Goal: Subscribe to service/newsletter

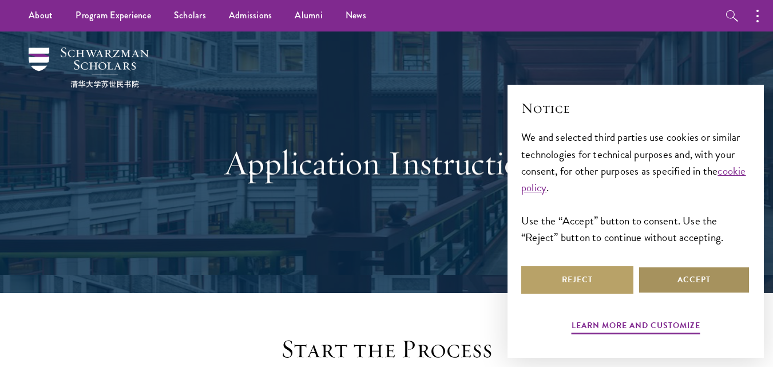
click at [665, 283] on button "Accept" at bounding box center [694, 279] width 112 height 27
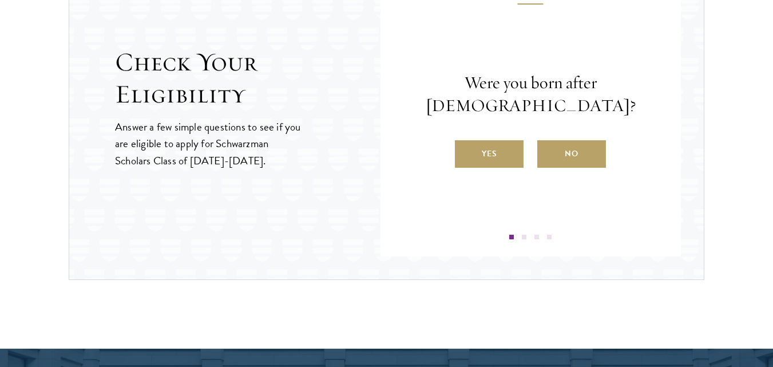
scroll to position [1256, 0]
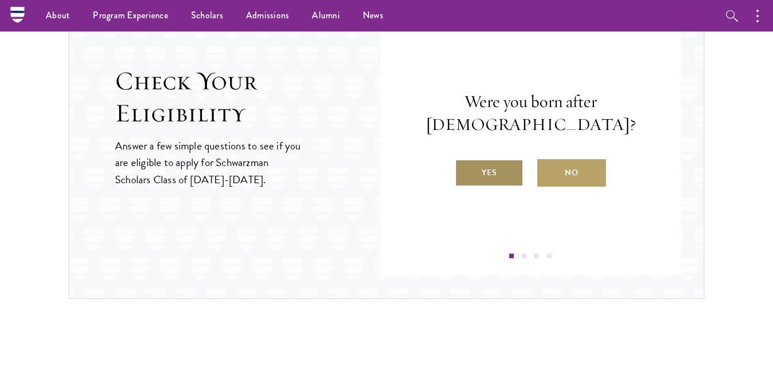
click at [513, 176] on label "Yes" at bounding box center [489, 172] width 69 height 27
click at [465, 171] on input "Yes" at bounding box center [460, 165] width 10 height 10
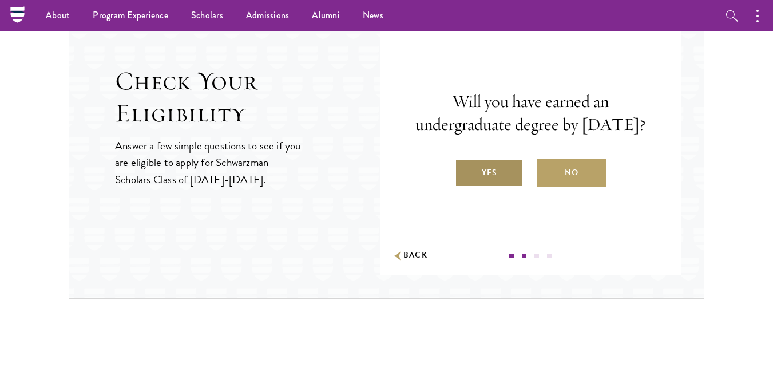
click at [495, 187] on label "Yes" at bounding box center [489, 172] width 69 height 27
click at [465, 171] on input "Yes" at bounding box center [460, 165] width 10 height 10
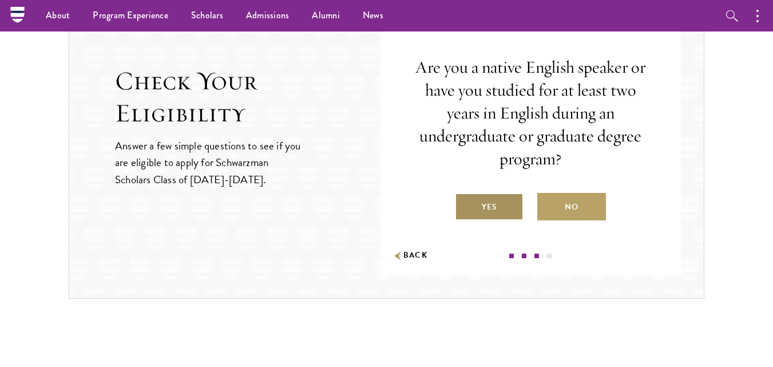
click at [507, 208] on label "Yes" at bounding box center [489, 206] width 69 height 27
click at [465, 205] on input "Yes" at bounding box center [460, 200] width 10 height 10
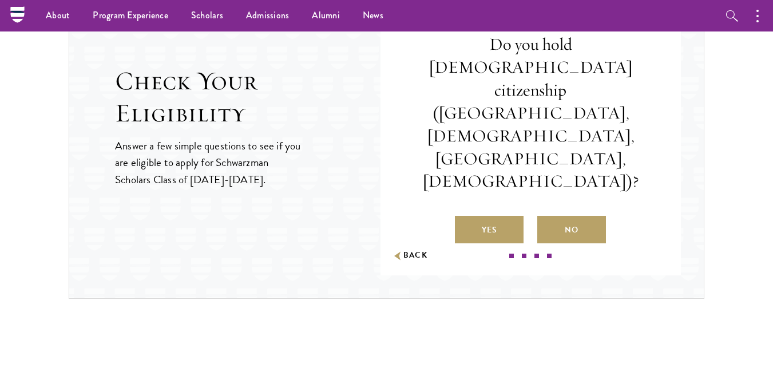
click at [562, 201] on div "Question 4 Do you hold Chinese citizenship (Chinese mainland, Hong Kong, Macau,…" at bounding box center [531, 130] width 232 height 258
click at [562, 216] on label "No" at bounding box center [572, 229] width 69 height 27
click at [548, 218] on input "No" at bounding box center [543, 223] width 10 height 10
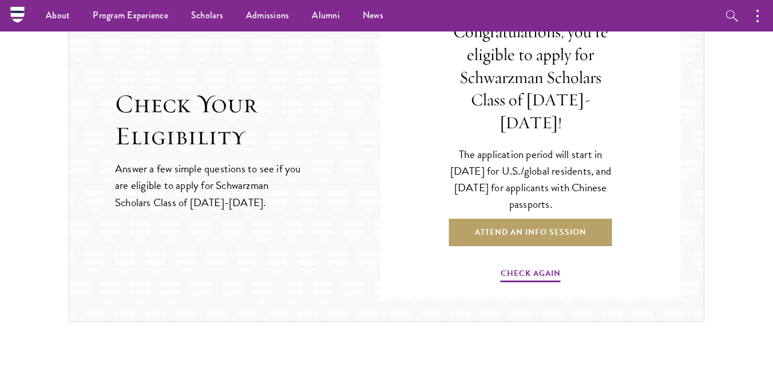
scroll to position [1226, 0]
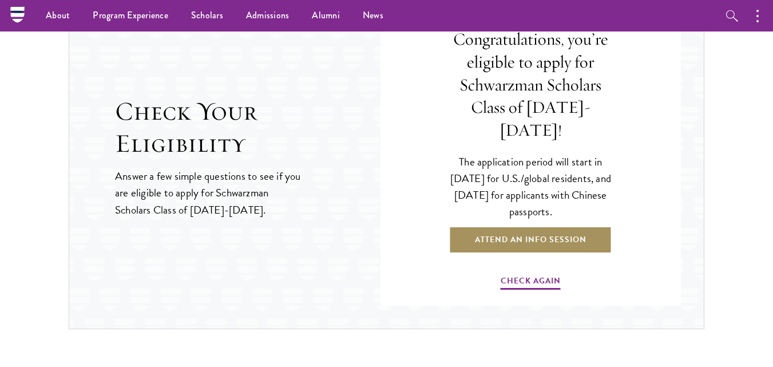
click at [544, 230] on link "Attend an Info Session" at bounding box center [530, 239] width 163 height 27
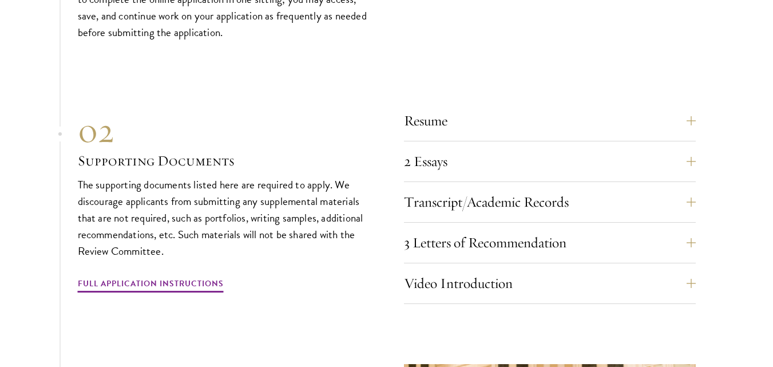
scroll to position [3562, 0]
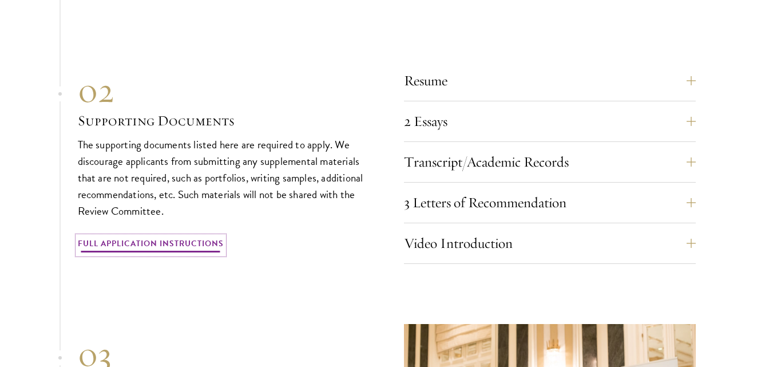
click at [183, 236] on link "Full Application Instructions" at bounding box center [151, 245] width 146 height 18
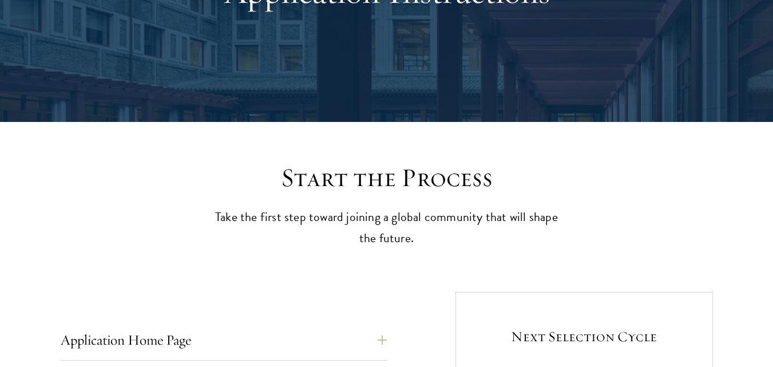
scroll to position [228, 0]
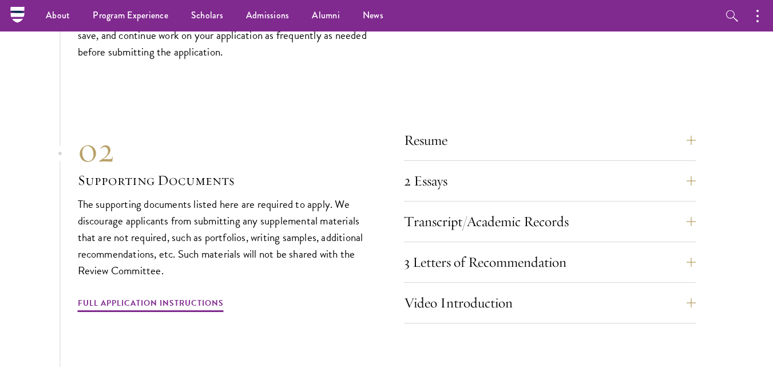
scroll to position [3492, 0]
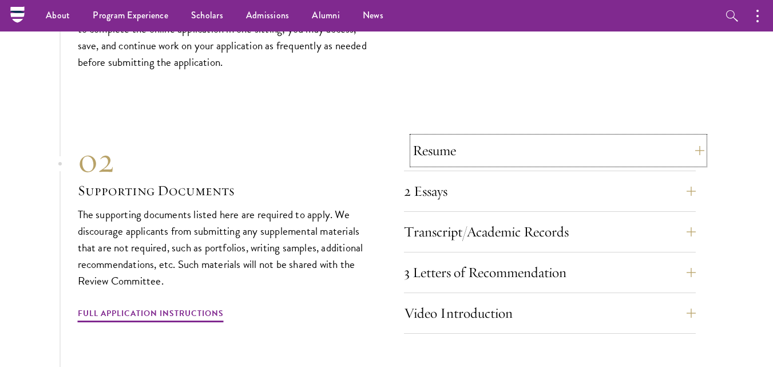
click at [680, 140] on button "Resume" at bounding box center [559, 150] width 292 height 27
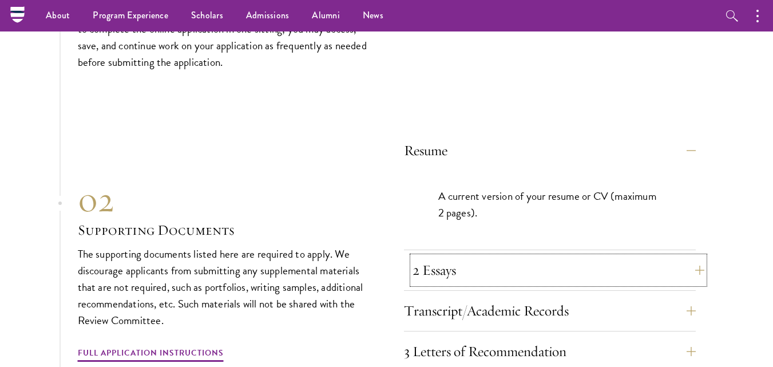
click at [631, 256] on button "2 Essays" at bounding box center [559, 269] width 292 height 27
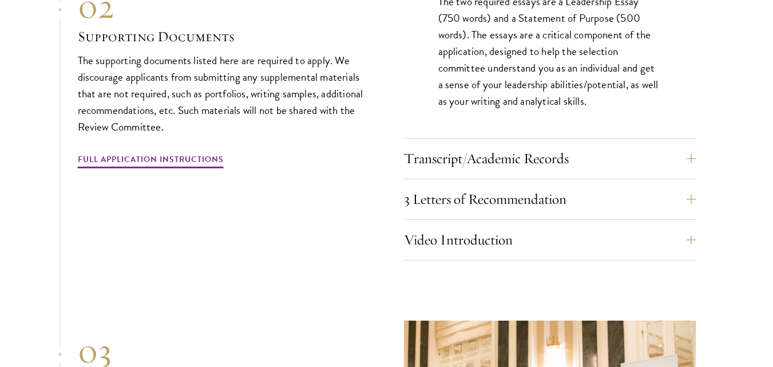
scroll to position [3737, 0]
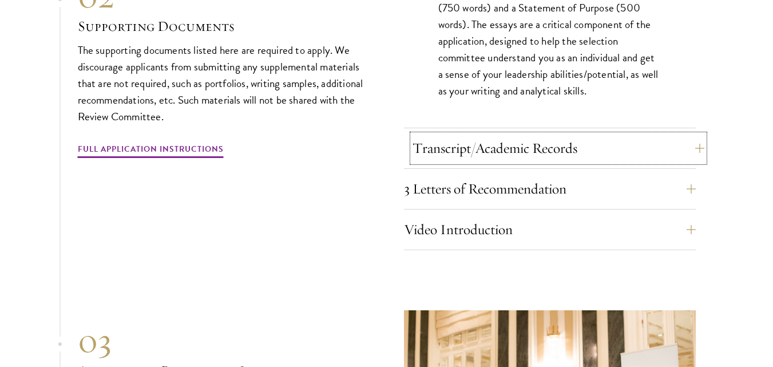
click at [634, 135] on button "Transcript/Academic Records" at bounding box center [559, 148] width 292 height 27
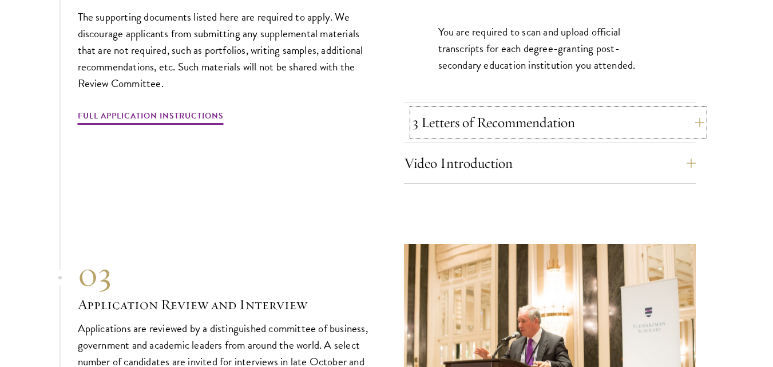
click at [614, 109] on button "3 Letters of Recommendation" at bounding box center [559, 122] width 292 height 27
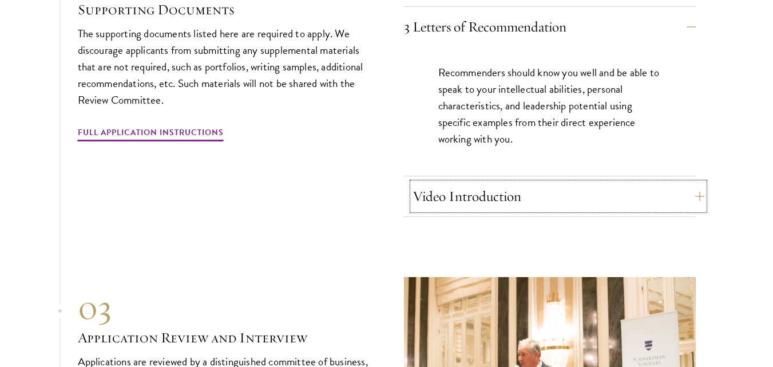
click at [590, 183] on button "Video Introduction" at bounding box center [559, 196] width 292 height 27
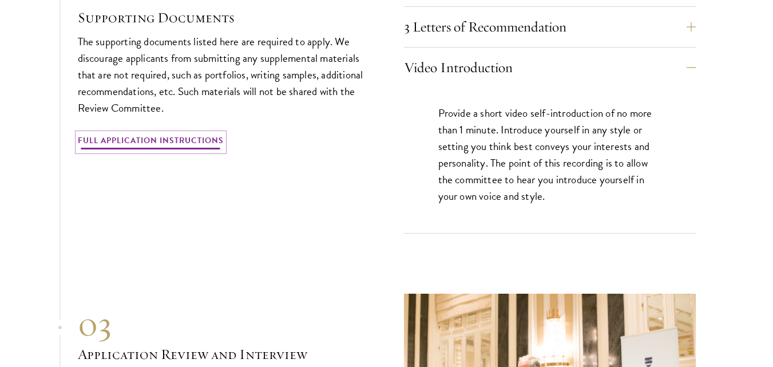
click at [179, 133] on link "Full Application Instructions" at bounding box center [151, 142] width 146 height 18
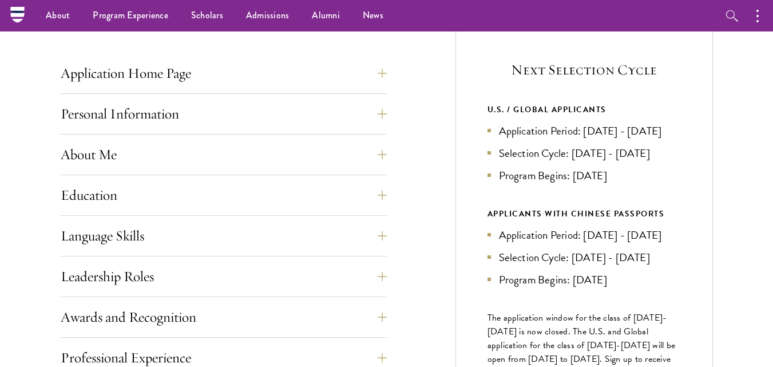
scroll to position [434, 0]
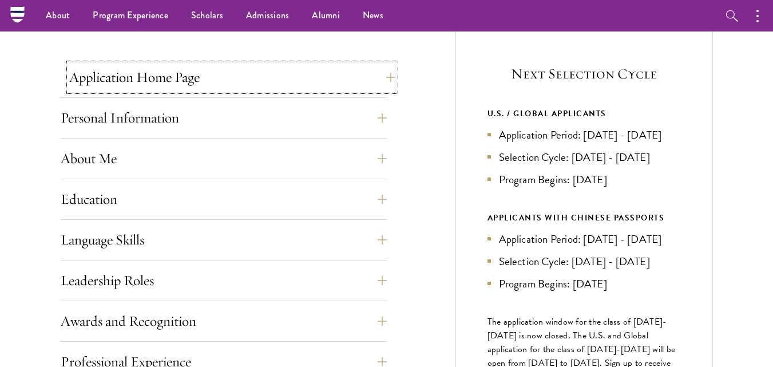
click at [218, 84] on button "Application Home Page" at bounding box center [232, 77] width 326 height 27
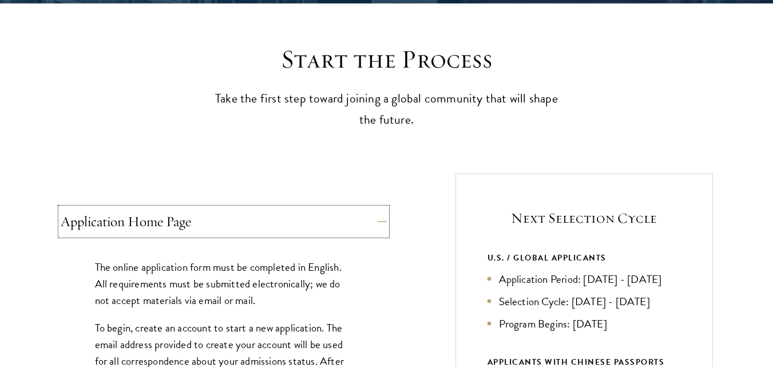
scroll to position [303, 0]
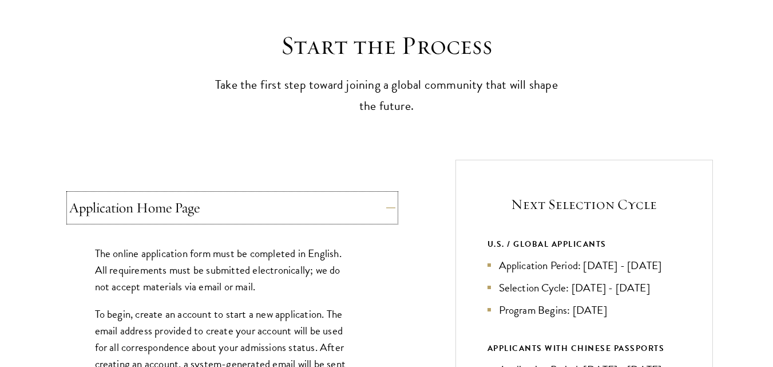
click at [217, 206] on button "Application Home Page" at bounding box center [232, 207] width 326 height 27
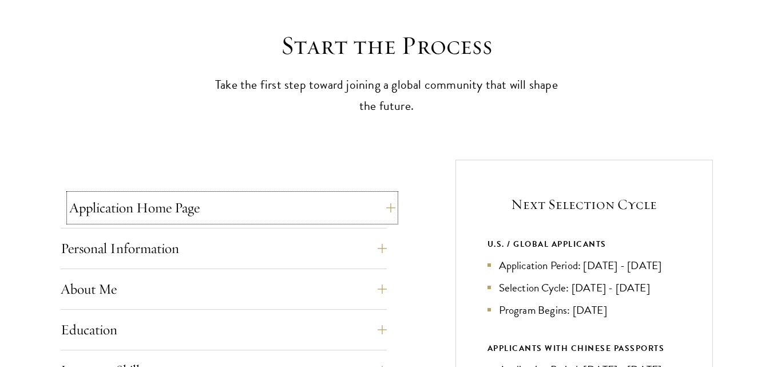
click at [211, 206] on button "Application Home Page" at bounding box center [232, 207] width 326 height 27
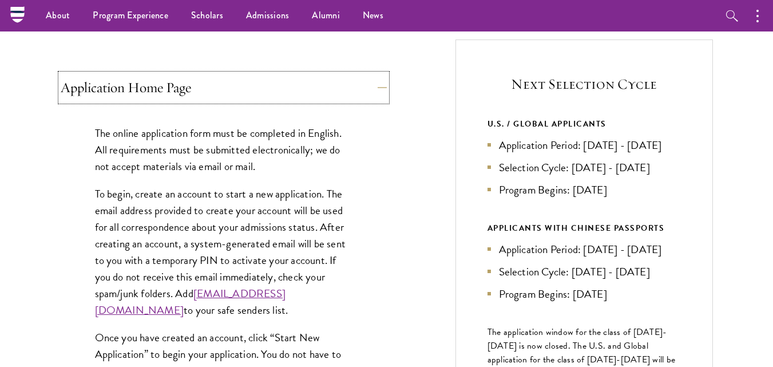
scroll to position [0, 0]
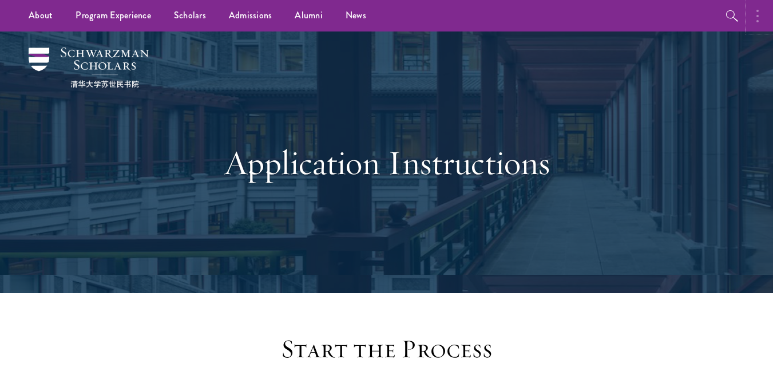
click at [751, 12] on button "button" at bounding box center [760, 15] width 25 height 31
click at [610, 16] on icon "button" at bounding box center [610, 16] width 14 height 14
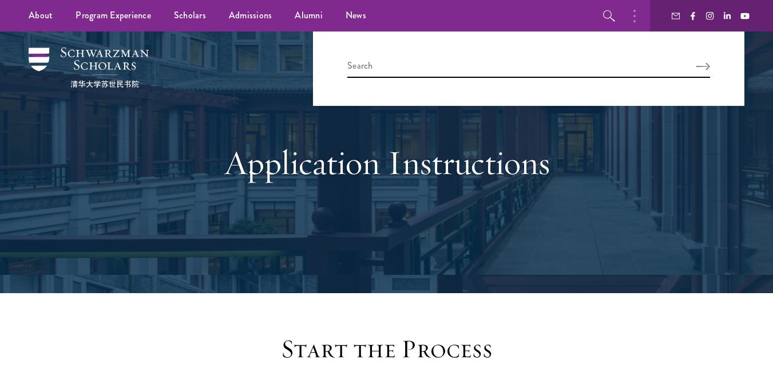
click at [562, 120] on div "Application Instructions" at bounding box center [386, 163] width 395 height 156
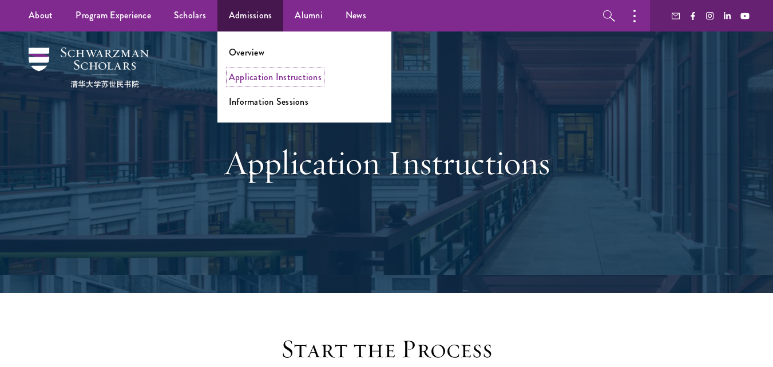
click at [252, 76] on link "Application Instructions" at bounding box center [275, 76] width 93 height 13
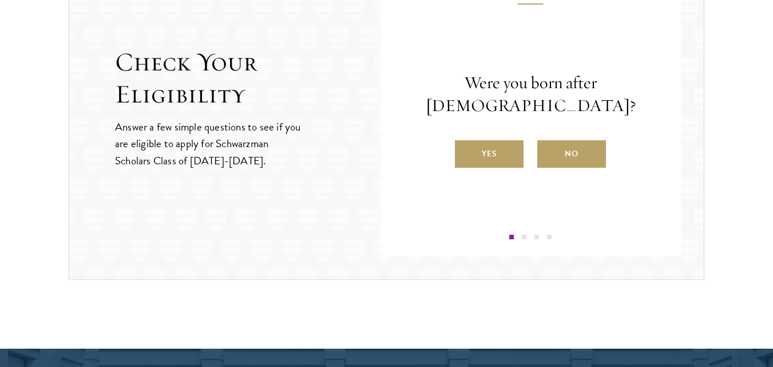
scroll to position [1697, 0]
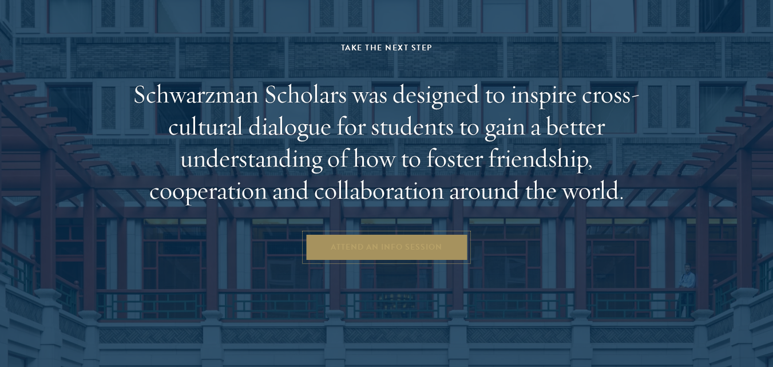
click at [424, 245] on link "Attend an Info Session" at bounding box center [386, 247] width 163 height 27
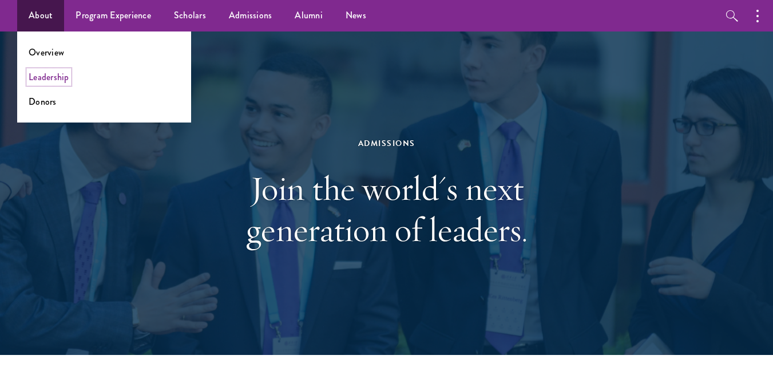
click at [51, 81] on link "Leadership" at bounding box center [49, 76] width 41 height 13
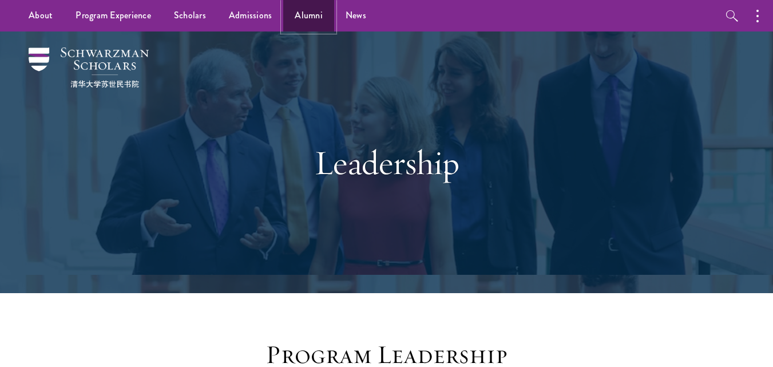
click at [298, 2] on link "Alumni" at bounding box center [308, 15] width 51 height 31
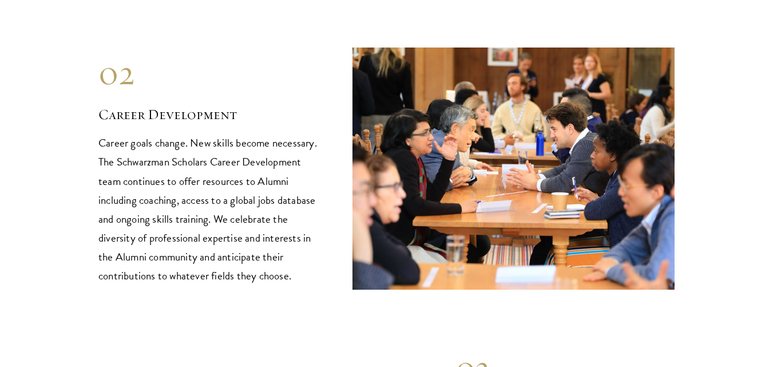
drag, startPoint x: 780, startPoint y: 27, endPoint x: 781, endPoint y: 119, distance: 91.0
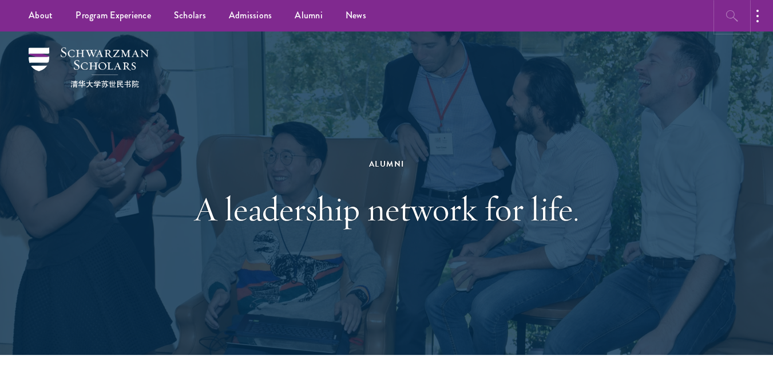
click at [737, 11] on icon "button" at bounding box center [733, 16] width 14 height 14
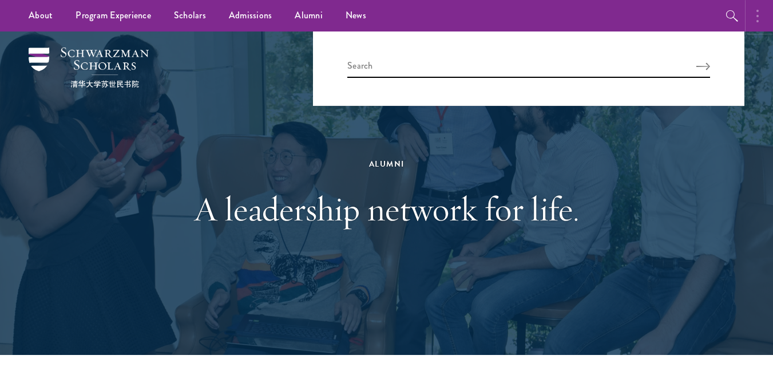
click at [763, 27] on button "button" at bounding box center [760, 15] width 25 height 31
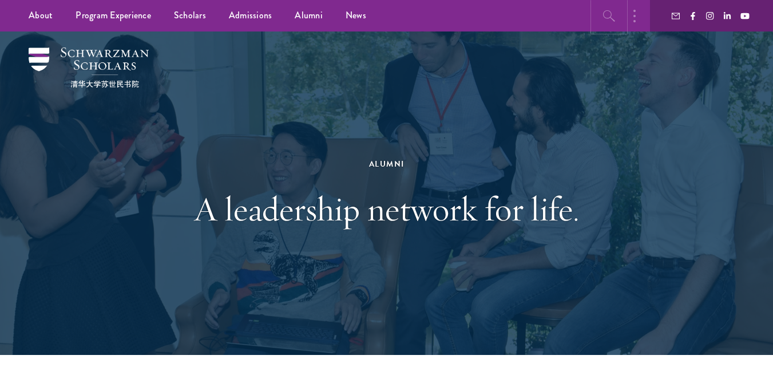
drag, startPoint x: 596, startPoint y: 4, endPoint x: 604, endPoint y: 17, distance: 15.4
click at [604, 17] on button "button" at bounding box center [609, 15] width 31 height 31
click at [604, 17] on icon "button" at bounding box center [610, 16] width 14 height 14
click at [606, 21] on icon "button" at bounding box center [610, 16] width 14 height 14
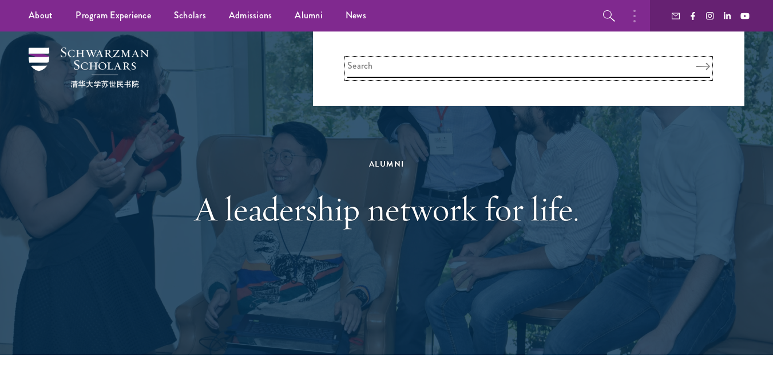
click at [539, 62] on input "search" at bounding box center [529, 68] width 363 height 19
type input "application form"
click at [697, 62] on button "Search" at bounding box center [704, 66] width 14 height 8
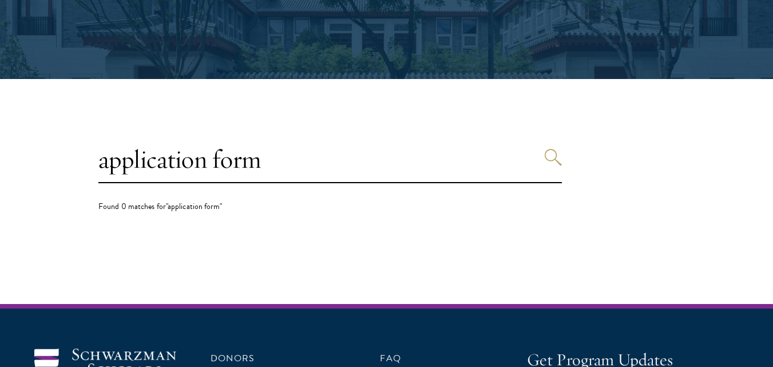
scroll to position [215, 0]
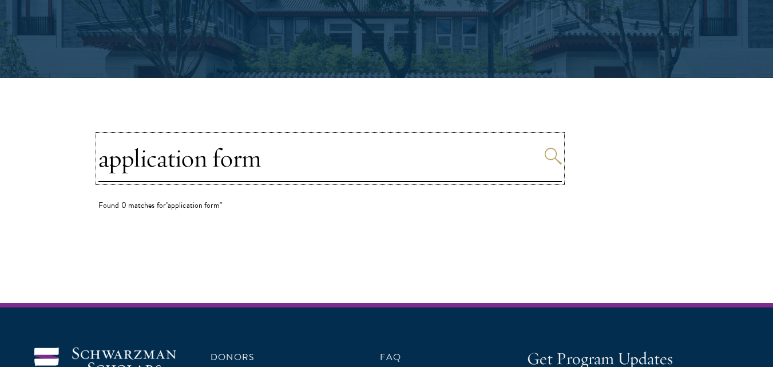
click at [452, 161] on input "application form" at bounding box center [330, 158] width 464 height 47
type input "a"
type input "login"
click at [545, 148] on button "Search" at bounding box center [553, 156] width 17 height 17
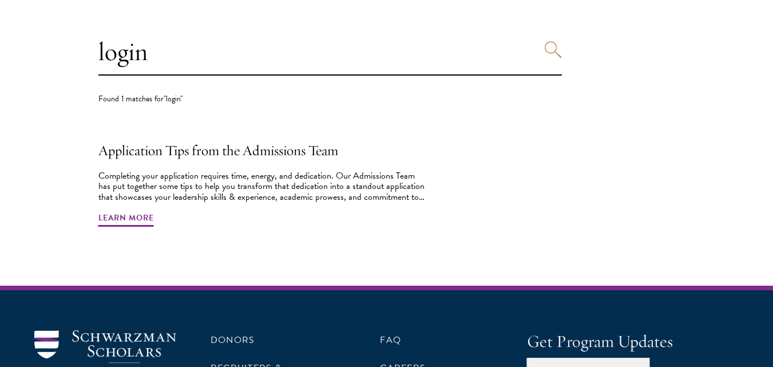
scroll to position [323, 0]
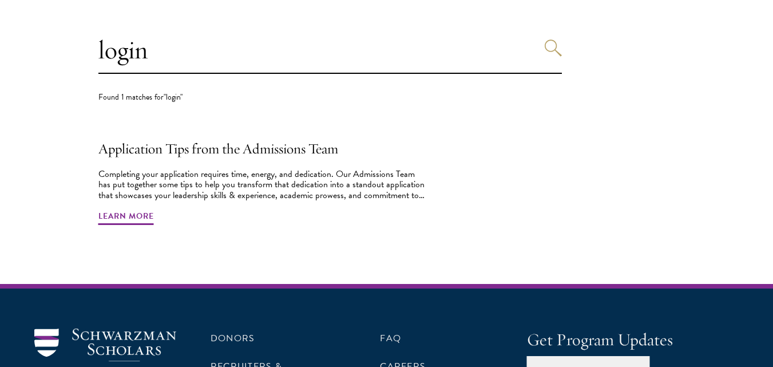
click at [773, 218] on html "About Overview Leadership Donors Program Experience Overview Curriculum Student…" at bounding box center [386, 96] width 773 height 839
click at [188, 177] on div "Completing your application requires time, energy, and dedication. Our Admissio…" at bounding box center [262, 184] width 329 height 31
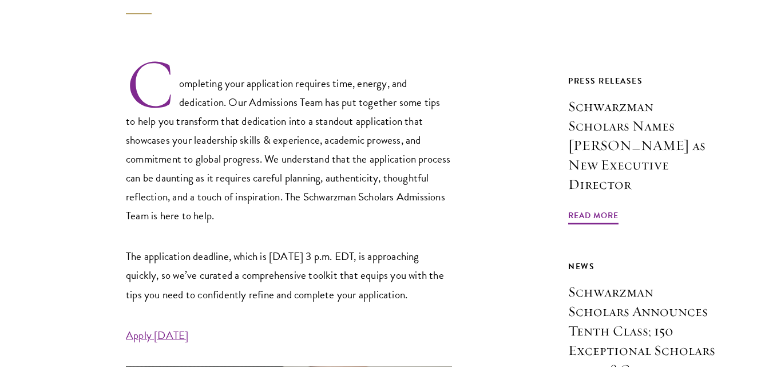
scroll to position [476, 0]
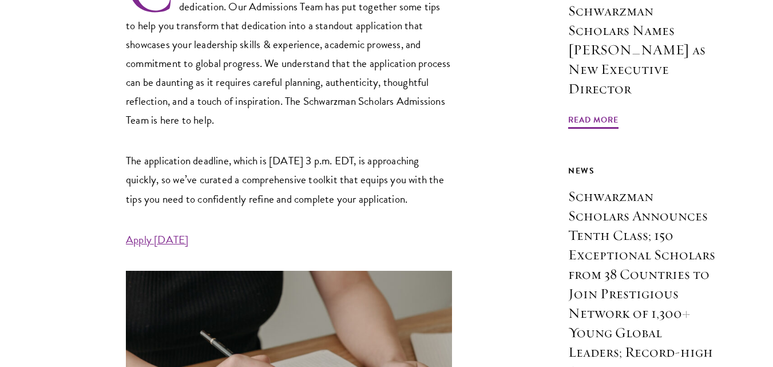
drag, startPoint x: 781, startPoint y: 25, endPoint x: 781, endPoint y: 48, distance: 22.9
click at [132, 248] on link "Apply Today" at bounding box center [157, 239] width 62 height 17
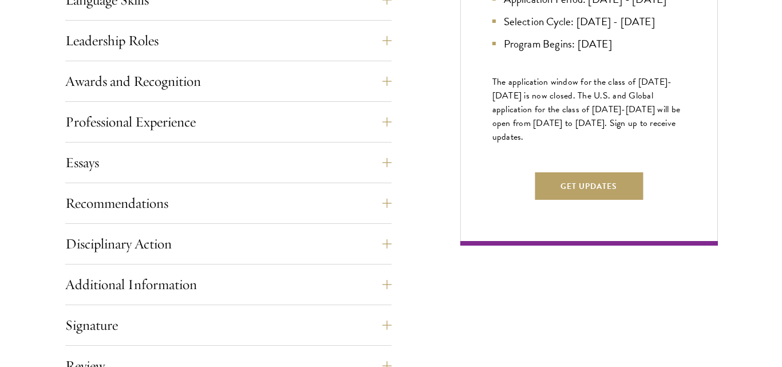
scroll to position [681, 0]
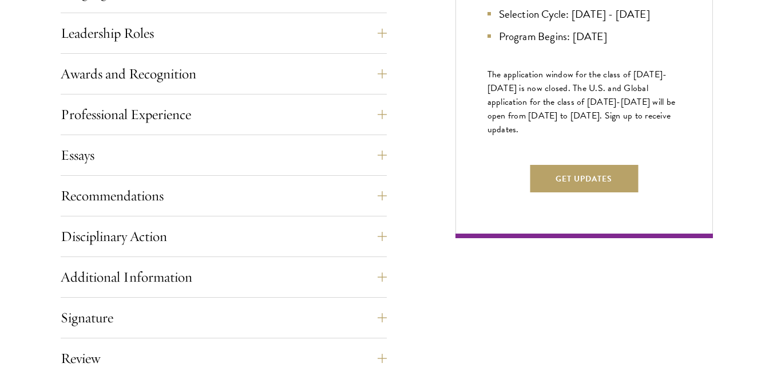
click at [582, 238] on div "Next Selection Cycle U.S. / GLOBAL APPLICANTS Application Period: [DATE] - [DAT…" at bounding box center [585, 10] width 258 height 456
click at [564, 192] on button "Get Updates" at bounding box center [584, 178] width 108 height 27
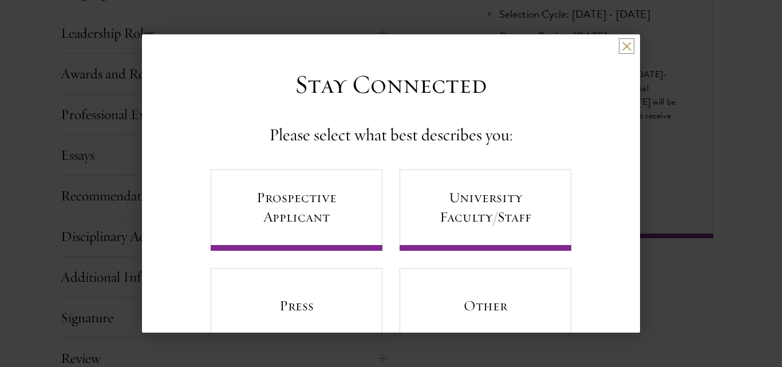
scroll to position [42, 0]
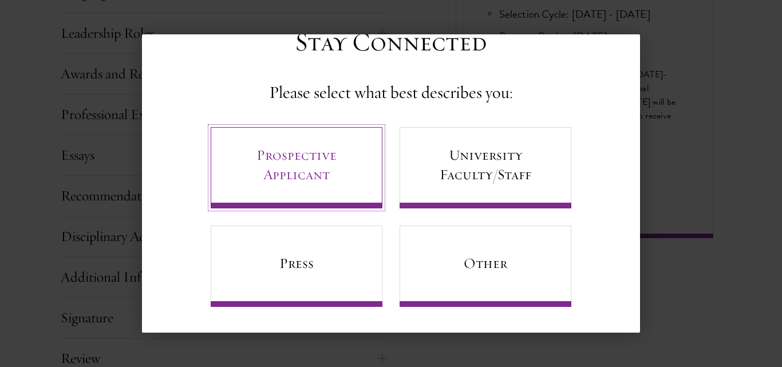
click at [318, 173] on link "Prospective Applicant" at bounding box center [297, 167] width 172 height 81
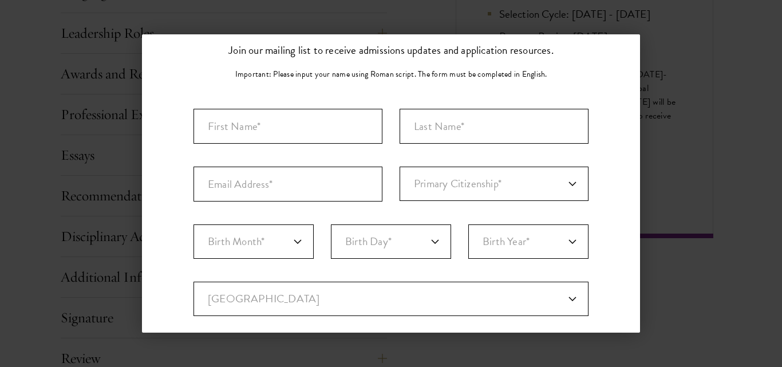
scroll to position [0, 0]
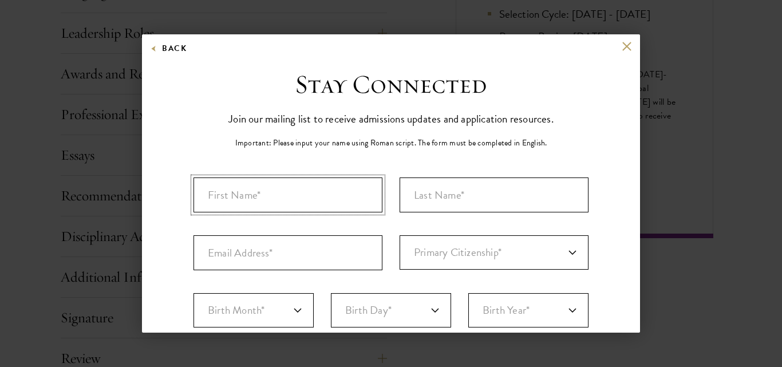
click at [210, 203] on input "First Name*" at bounding box center [288, 194] width 189 height 35
type input "[DEMOGRAPHIC_DATA]"
click at [484, 187] on input "Last Name (Family Name)*" at bounding box center [494, 194] width 189 height 35
type input "Mursleen"
click at [287, 252] on input "Email Address*" at bounding box center [288, 252] width 189 height 35
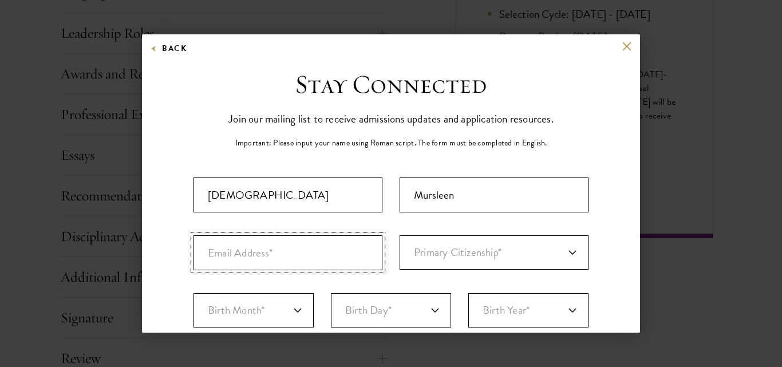
type input "M"
type input "[EMAIL_ADDRESS][DOMAIN_NAME]"
click at [547, 245] on select "Primary Citizenship* [GEOGRAPHIC_DATA] [DEMOGRAPHIC_DATA] [DEMOGRAPHIC_DATA] [D…" at bounding box center [494, 252] width 189 height 34
select select "PK"
click at [400, 235] on select "Primary Citizenship* [GEOGRAPHIC_DATA] [DEMOGRAPHIC_DATA] [DEMOGRAPHIC_DATA] [D…" at bounding box center [494, 252] width 189 height 34
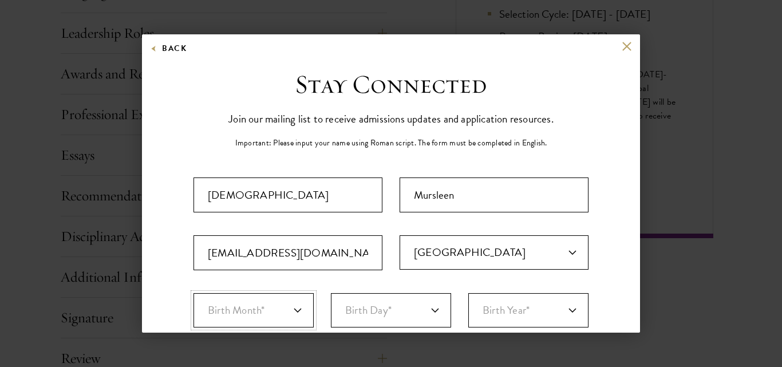
click at [279, 307] on select "Birth Month* January February March April May June July August September Octobe…" at bounding box center [254, 310] width 120 height 34
select select "03"
click at [194, 293] on select "Birth Month* January February March April May June July August September Octobe…" at bounding box center [254, 310] width 120 height 34
click at [416, 307] on select "Birth Day* 1 2 3 4 5 6 7 8 9 10 11 12 13 14 15 16 17 18 19 20 21 22 23 24 25 26…" at bounding box center [391, 310] width 120 height 34
select select "25"
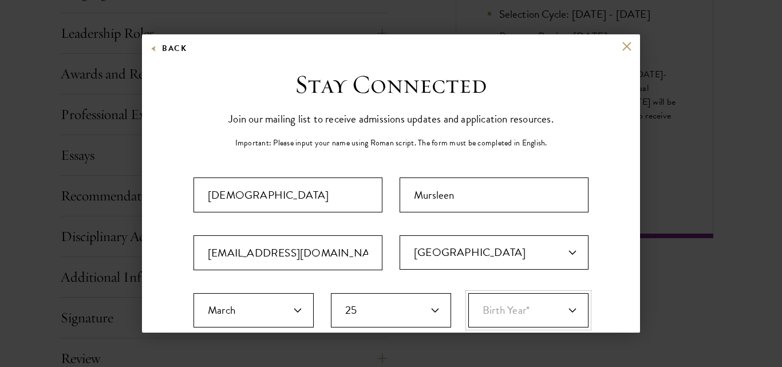
click at [497, 307] on select "Birth Year* [DEMOGRAPHIC_DATA] [DEMOGRAPHIC_DATA] [DEMOGRAPHIC_DATA] [DEMOGRAPH…" at bounding box center [528, 310] width 120 height 34
select select "2004"
click at [468, 293] on select "Birth Year* [DEMOGRAPHIC_DATA] [DEMOGRAPHIC_DATA] [DEMOGRAPHIC_DATA] [DEMOGRAPH…" at bounding box center [528, 310] width 120 height 34
click at [674, 191] on div "Back Stay Connected Please select what best describes you: Prospective Applican…" at bounding box center [391, 183] width 782 height 298
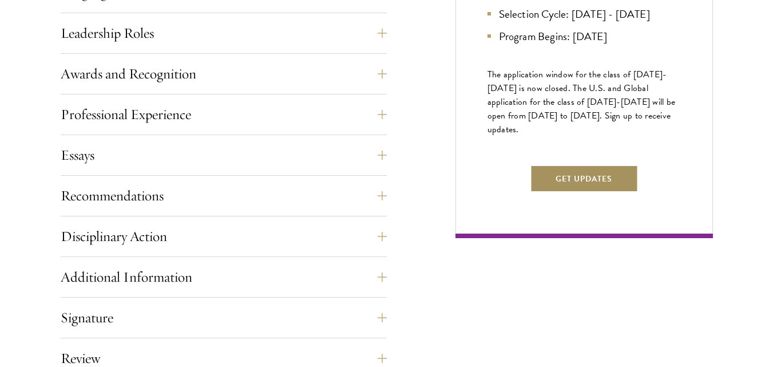
click at [595, 192] on button "Get Updates" at bounding box center [584, 178] width 108 height 27
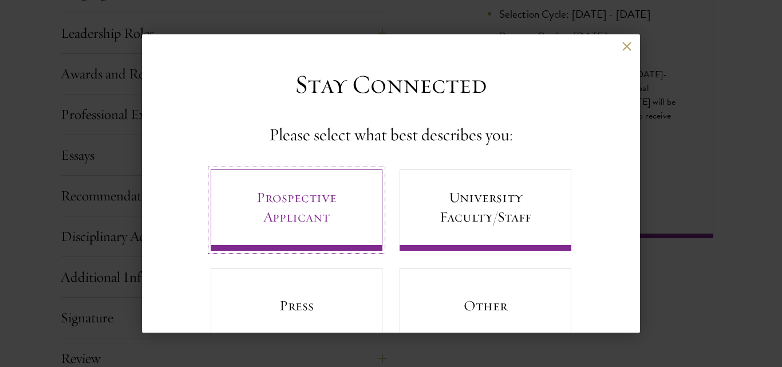
click at [230, 210] on link "Prospective Applicant" at bounding box center [297, 209] width 172 height 81
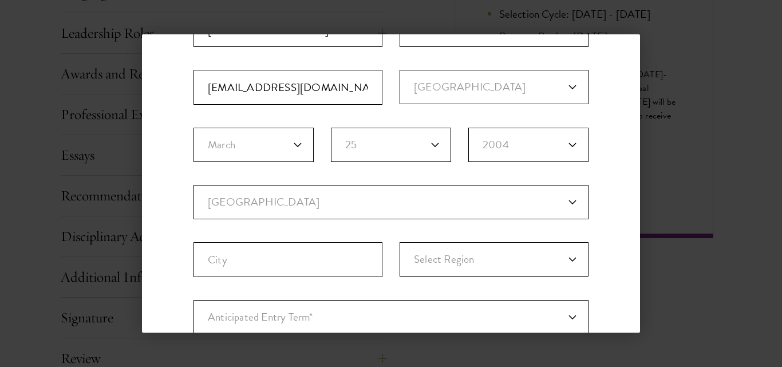
scroll to position [171, 0]
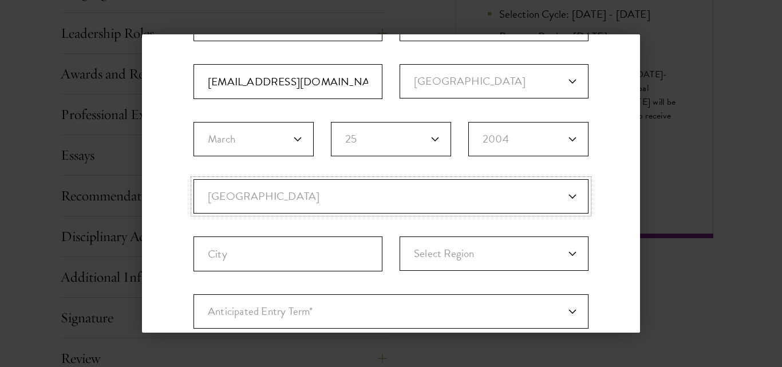
click at [413, 186] on select "Current Country [GEOGRAPHIC_DATA] [GEOGRAPHIC_DATA] [GEOGRAPHIC_DATA] [GEOGRAPH…" at bounding box center [391, 196] width 395 height 34
select select "PK"
click at [194, 179] on select "Current Country [GEOGRAPHIC_DATA] [GEOGRAPHIC_DATA] [GEOGRAPHIC_DATA] [GEOGRAPH…" at bounding box center [391, 196] width 395 height 34
select select
click at [294, 268] on input "City" at bounding box center [288, 253] width 189 height 35
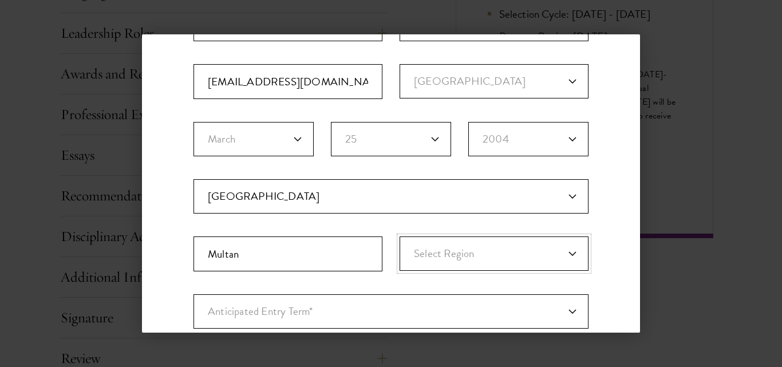
click at [490, 244] on select "Select Region Azad [GEOGRAPHIC_DATA] [GEOGRAPHIC_DATA] Federally Administered T…" at bounding box center [494, 253] width 189 height 34
click at [251, 217] on fieldset "Country Current Country Afghanistan Aland Islands Albania Algeria Andorra Angol…" at bounding box center [391, 236] width 395 height 115
click at [279, 254] on input "Multan" at bounding box center [288, 253] width 189 height 35
type input "M"
click at [289, 198] on select "Current Country [GEOGRAPHIC_DATA] [GEOGRAPHIC_DATA] [GEOGRAPHIC_DATA] [GEOGRAPH…" at bounding box center [391, 196] width 395 height 34
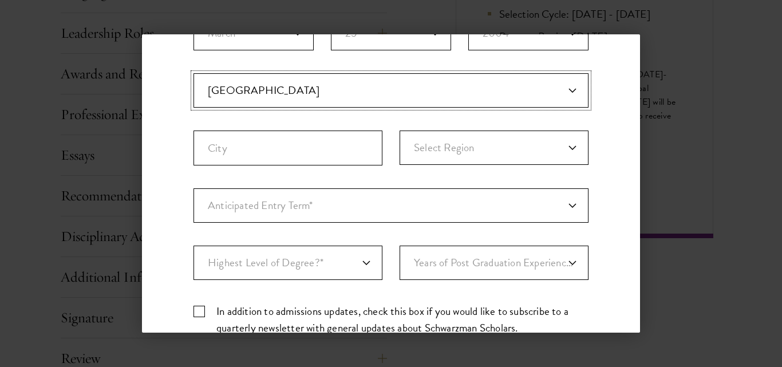
scroll to position [275, 0]
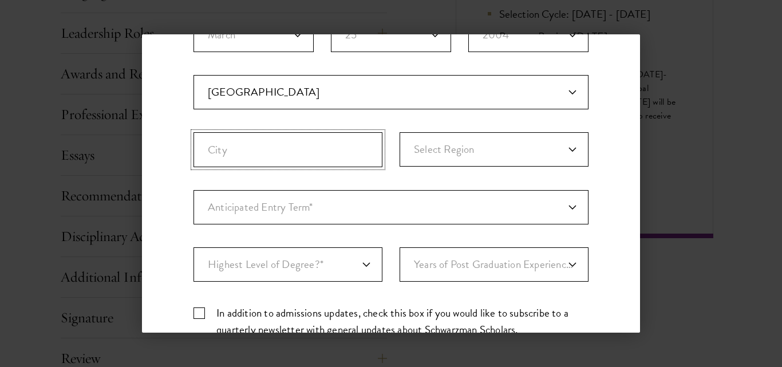
click at [266, 137] on input "City" at bounding box center [288, 149] width 189 height 35
type input "Multan"
click at [420, 151] on select "Select Region Azad [GEOGRAPHIC_DATA] [GEOGRAPHIC_DATA] Federally Administered T…" at bounding box center [494, 149] width 189 height 34
select select "[GEOGRAPHIC_DATA]"
click at [400, 132] on select "Select Region Azad [GEOGRAPHIC_DATA] [GEOGRAPHIC_DATA] Federally Administered T…" at bounding box center [494, 149] width 189 height 34
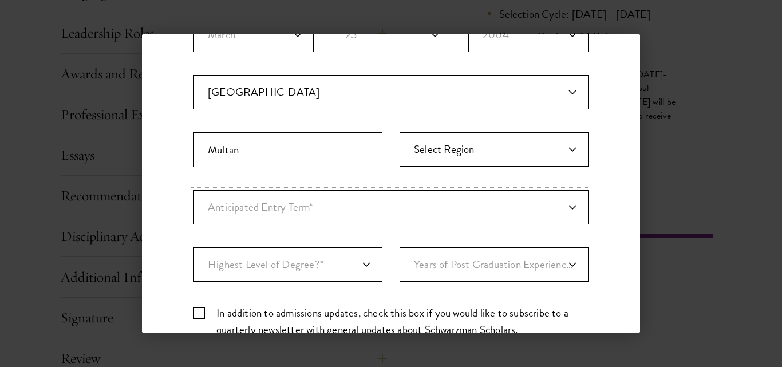
click at [315, 210] on select "Anticipated Entry Term* [DATE] (Application opens [DATE]) Just Exploring" at bounding box center [391, 207] width 395 height 34
select select "e64b8ab3-eabb-4867-96d5-7e6b4840665f"
click at [194, 190] on select "Anticipated Entry Term* [DATE] (Application opens [DATE]) Just Exploring" at bounding box center [391, 207] width 395 height 34
click at [267, 267] on select "Highest Level of Degree?* PHD Bachelor's Master's Current Undergraduate Student" at bounding box center [288, 264] width 189 height 34
select select "bf44f490-31e9-4d16-b1d2-df861e7933aa"
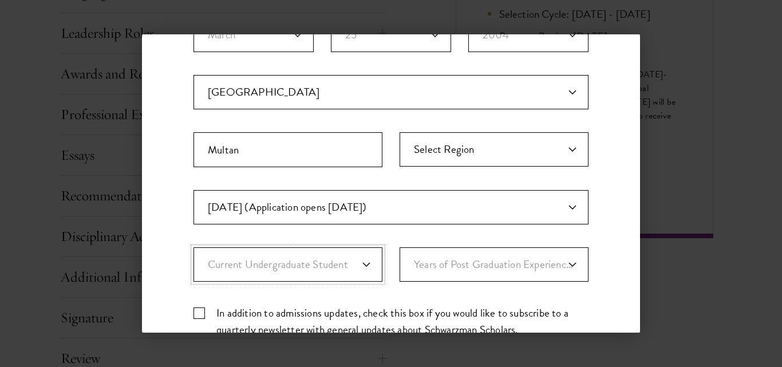
click at [194, 247] on select "Highest Level of Degree?* PHD Bachelor's Master's Current Undergraduate Student" at bounding box center [288, 264] width 189 height 34
click at [468, 273] on select "Years of Post Graduation Experience?* 1 2 3 4 5 6 7 8 9 10" at bounding box center [494, 264] width 189 height 34
click at [605, 191] on div "Stay Connected Please select what best describes you: Prospective Applicant Uni…" at bounding box center [391, 118] width 498 height 650
click at [498, 263] on select "Years of Post Graduation Experience?* 1 2 3 4 5 6 7 8 9 10" at bounding box center [494, 264] width 189 height 34
click at [589, 239] on div "Stay Connected Please select what best describes you: Prospective Applicant Uni…" at bounding box center [391, 118] width 498 height 650
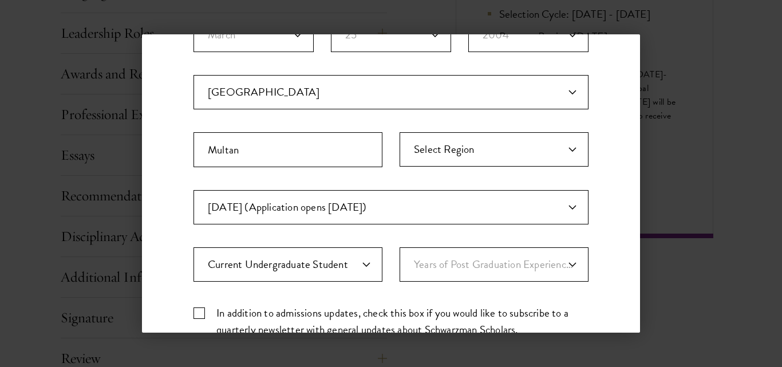
scroll to position [412, 0]
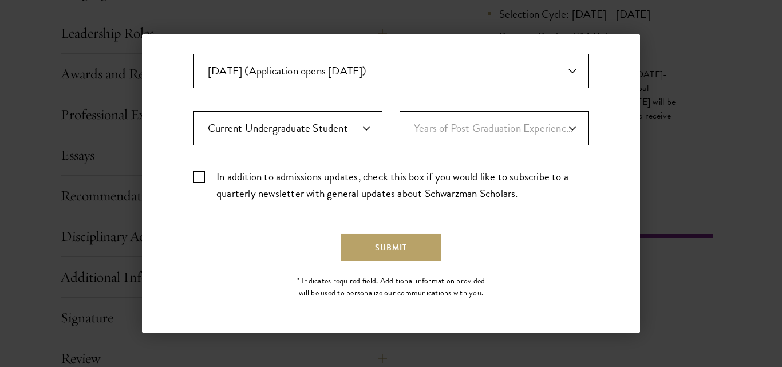
click at [204, 177] on label "In addition to admissions updates, check this box if you would like to subscrib…" at bounding box center [391, 184] width 395 height 33
click at [204, 176] on input "In addition to admissions updates, check this box if you would like to subscrib…" at bounding box center [391, 171] width 395 height 7
checkbox input "true"
click at [369, 258] on button "Submit" at bounding box center [391, 247] width 100 height 27
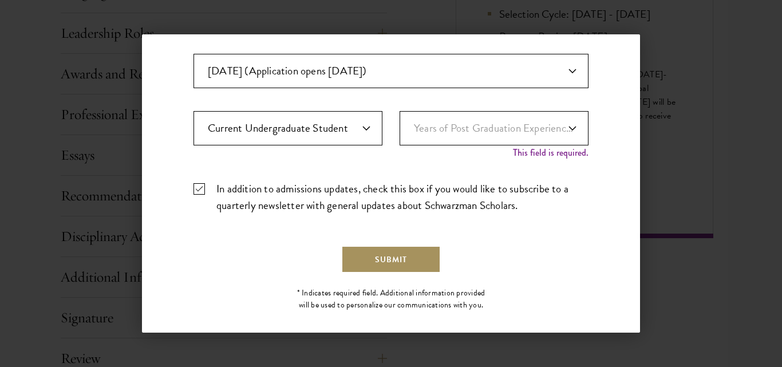
scroll to position [424, 0]
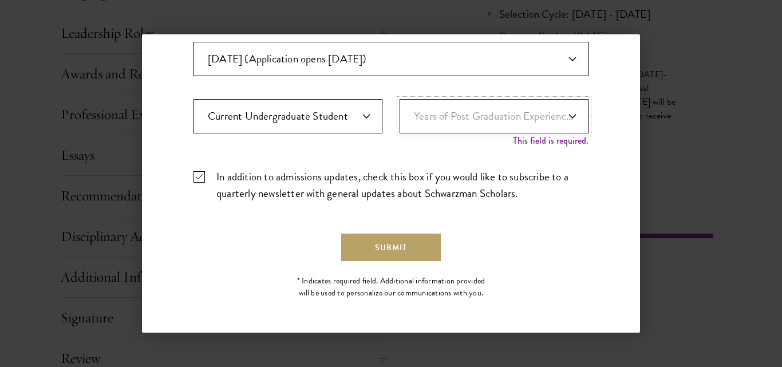
click at [448, 117] on select "Years of Post Graduation Experience?* 1 2 3 4 5 6 7 8 9 10" at bounding box center [494, 116] width 189 height 34
click at [400, 99] on select "Years of Post Graduation Experience?* 1 2 3 4 5 6 7 8 9 10" at bounding box center [494, 116] width 189 height 34
click at [392, 254] on button "Submit" at bounding box center [391, 247] width 100 height 27
click at [554, 122] on select "Years of Post Graduation Experience?* 1 2 3 4 5 6 7 8 9 10" at bounding box center [494, 116] width 189 height 34
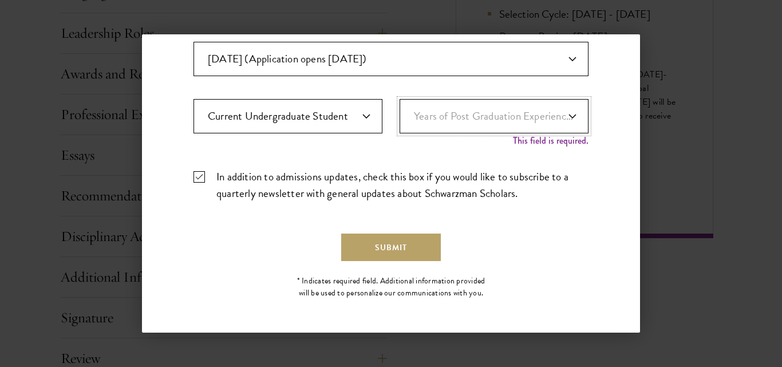
click at [554, 122] on select "Years of Post Graduation Experience?* 1 2 3 4 5 6 7 8 9 10" at bounding box center [494, 116] width 189 height 34
click at [508, 115] on select "Years of Post Graduation Experience?* 1 2 3 4 5 6 7 8 9 10" at bounding box center [494, 116] width 189 height 34
click at [478, 114] on select "Years of Post Graduation Experience?* 1 2 3 4 5 6 7 8 9 10" at bounding box center [494, 116] width 189 height 34
click at [490, 104] on select "Years of Post Graduation Experience?* 1 2 3 4 5 6 7 8 9 10" at bounding box center [494, 116] width 189 height 34
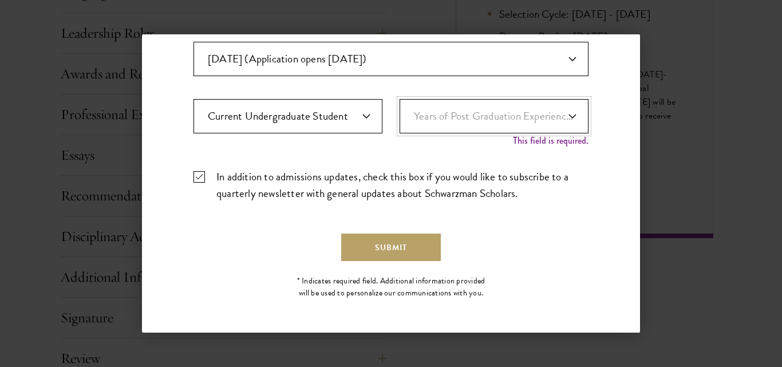
select select "10"
click at [400, 111] on select "Years of Post Graduation Experience?* 1 2 3 4 5 6 7 8 9 10" at bounding box center [494, 116] width 189 height 34
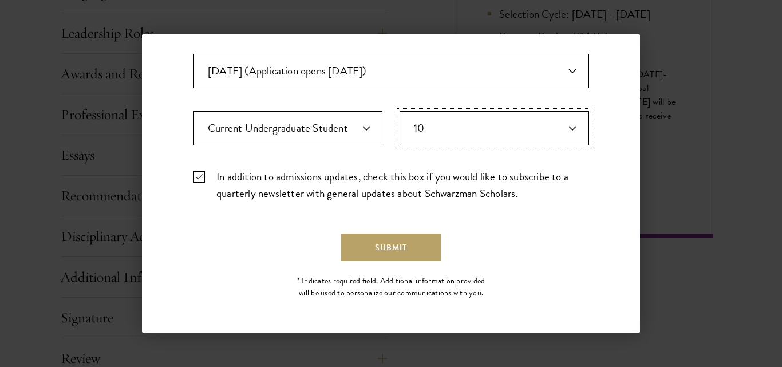
scroll to position [412, 0]
click at [489, 127] on select "Years of Post Graduation Experience?* 1 2 3 4 5 6 7 8 9 10" at bounding box center [494, 128] width 189 height 34
click at [504, 125] on select "Years of Post Graduation Experience?* 1 2 3 4 5 6 7 8 9 10" at bounding box center [494, 128] width 189 height 34
click at [491, 125] on select "Years of Post Graduation Experience?* 1 2 3 4 5 6 7 8 9 10" at bounding box center [494, 128] width 189 height 34
click at [516, 142] on select "Years of Post Graduation Experience?* 1 2 3 4 5 6 7 8 9 10" at bounding box center [494, 128] width 189 height 34
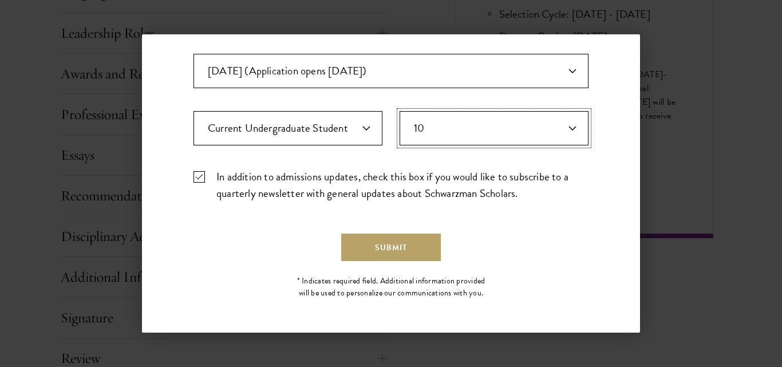
click at [508, 145] on select "Years of Post Graduation Experience?* 1 2 3 4 5 6 7 8 9 10" at bounding box center [494, 128] width 189 height 34
select select "Years of Post Graduation Experience?*"
click at [400, 111] on select "Years of Post Graduation Experience?* 1 2 3 4 5 6 7 8 9 10" at bounding box center [494, 128] width 189 height 34
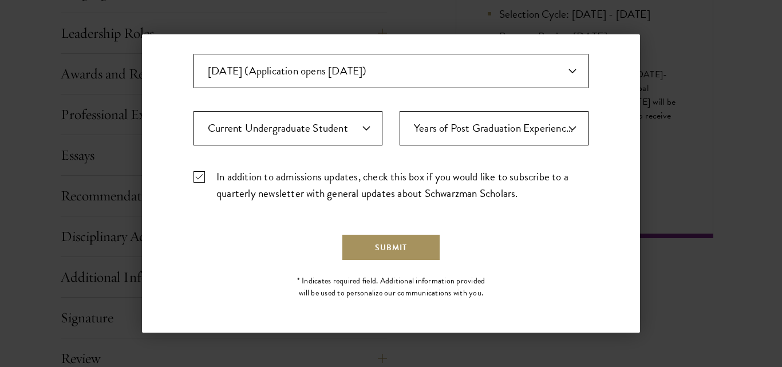
click at [364, 259] on button "Submit" at bounding box center [391, 247] width 100 height 27
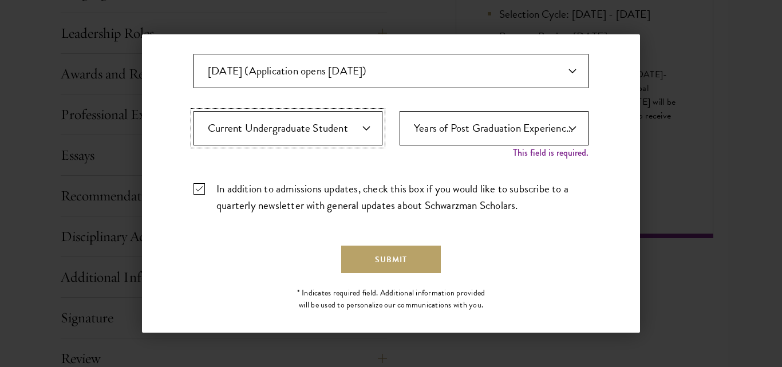
click at [321, 128] on select "Highest Level of Degree?* PHD Bachelor's Master's Current Undergraduate Student" at bounding box center [288, 128] width 189 height 34
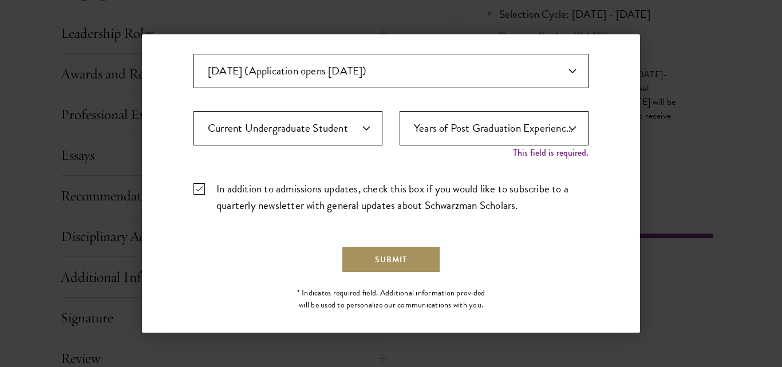
scroll to position [424, 0]
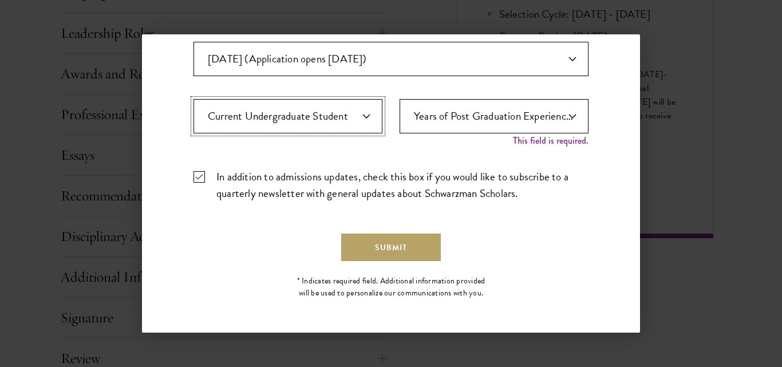
click at [321, 128] on select "Highest Level of Degree?* PHD Bachelor's Master's Current Undergraduate Student" at bounding box center [288, 116] width 189 height 34
click at [194, 99] on select "Highest Level of Degree?* PHD Bachelor's Master's Current Undergraduate Student" at bounding box center [288, 116] width 189 height 34
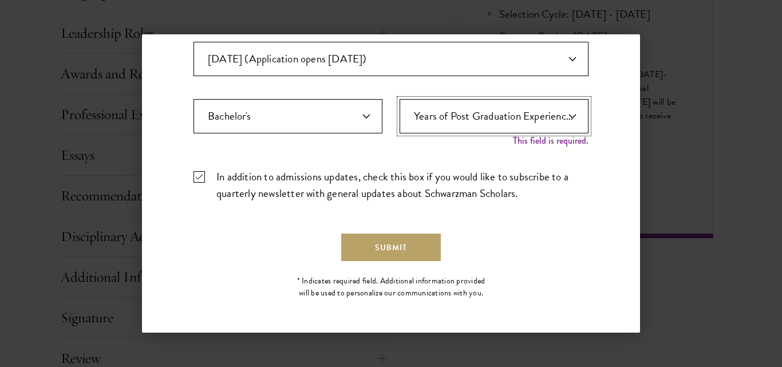
click at [441, 110] on select "Years of Post Graduation Experience?* 1 2 3 4 5 6 7 8 9 10" at bounding box center [494, 116] width 189 height 34
click at [400, 99] on select "Years of Post Graduation Experience?* 1 2 3 4 5 6 7 8 9 10" at bounding box center [494, 116] width 189 height 34
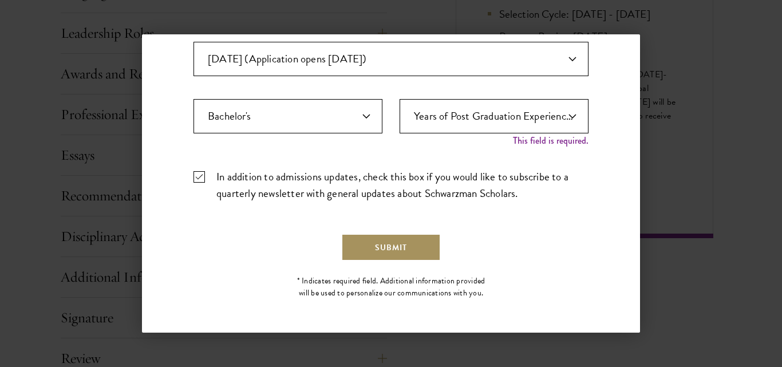
click at [394, 242] on button "Submit" at bounding box center [391, 247] width 100 height 27
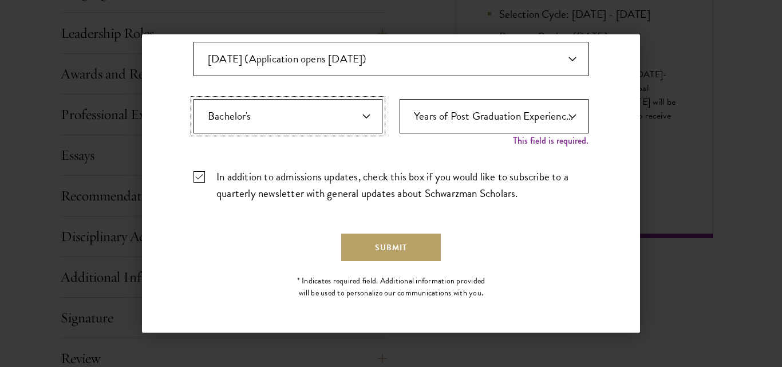
click at [305, 106] on select "Highest Level of Degree?* PHD Bachelor's Master's Current Undergraduate Student" at bounding box center [288, 116] width 189 height 34
click at [274, 110] on select "Highest Level of Degree?* PHD Bachelor's Master's Current Undergraduate Student" at bounding box center [288, 116] width 189 height 34
select select "bf44f490-31e9-4d16-b1d2-df861e7933aa"
click at [194, 99] on select "Highest Level of Degree?* PHD Bachelor's Master's Current Undergraduate Student" at bounding box center [288, 116] width 189 height 34
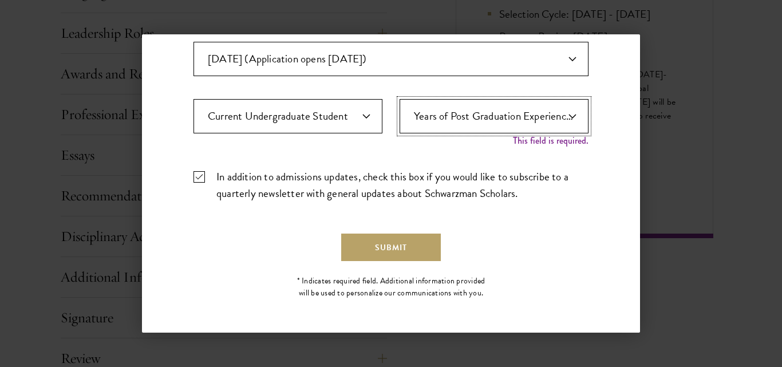
click at [431, 113] on select "Years of Post Graduation Experience?* 1 2 3 4 5 6 7 8 9 10" at bounding box center [494, 116] width 189 height 34
select select "1"
click at [400, 111] on select "Years of Post Graduation Experience?* 1 2 3 4 5 6 7 8 9 10" at bounding box center [494, 116] width 189 height 34
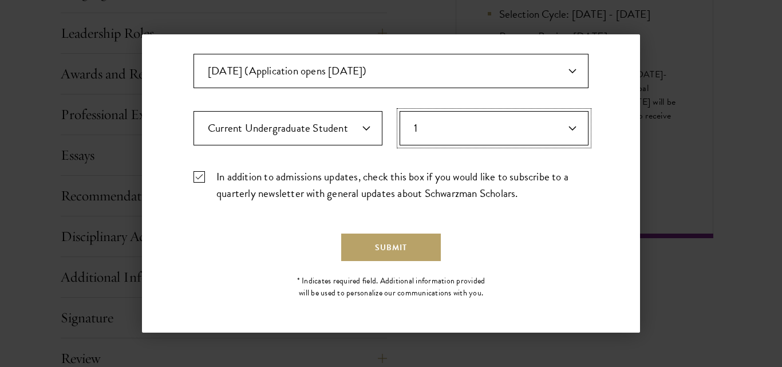
scroll to position [412, 0]
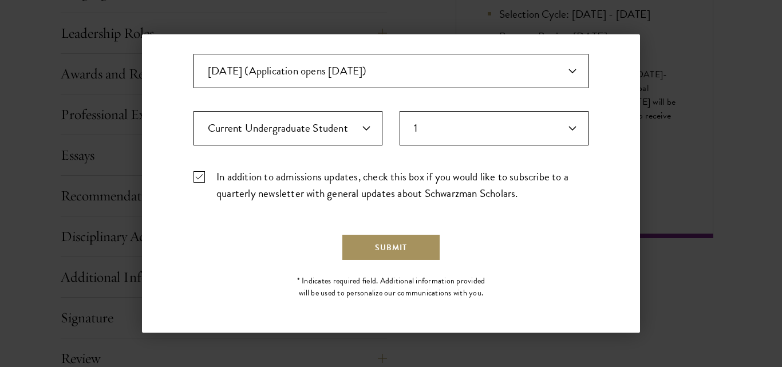
click at [354, 249] on button "Submit" at bounding box center [391, 247] width 100 height 27
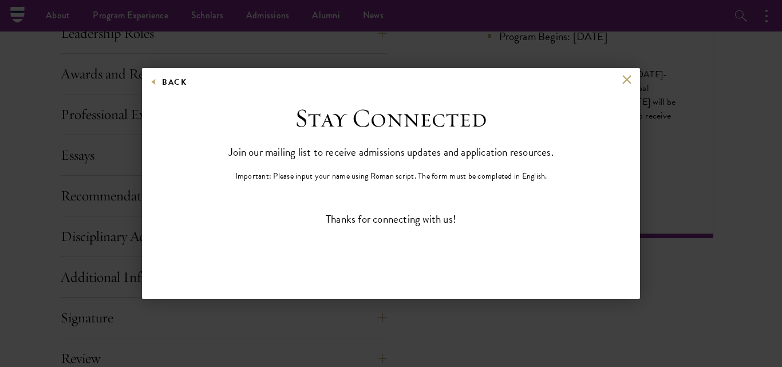
scroll to position [0, 0]
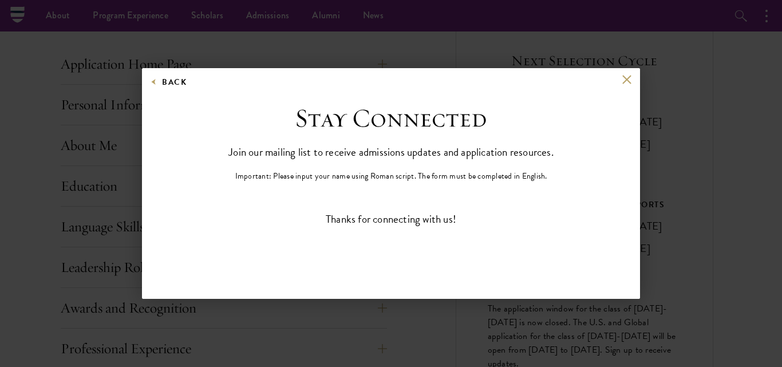
click at [411, 227] on div "Thanks for connecting with us!" at bounding box center [391, 219] width 395 height 17
click at [625, 78] on button at bounding box center [627, 80] width 10 height 10
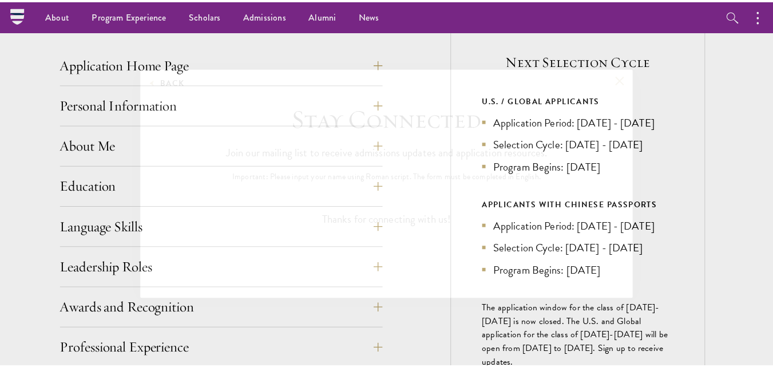
scroll to position [710, 0]
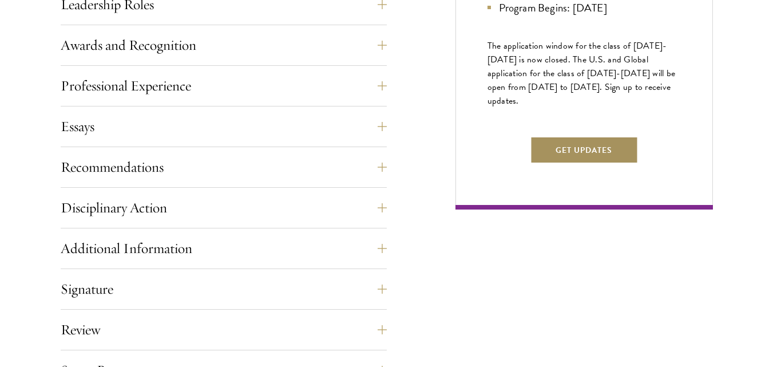
click at [612, 164] on button "Get Updates" at bounding box center [584, 149] width 108 height 27
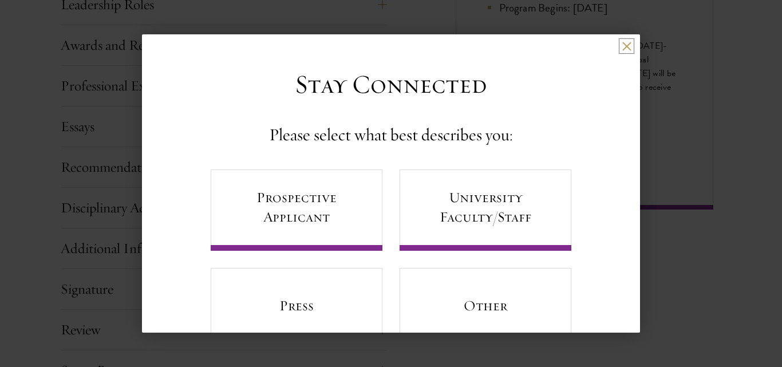
click at [622, 49] on button at bounding box center [627, 46] width 10 height 10
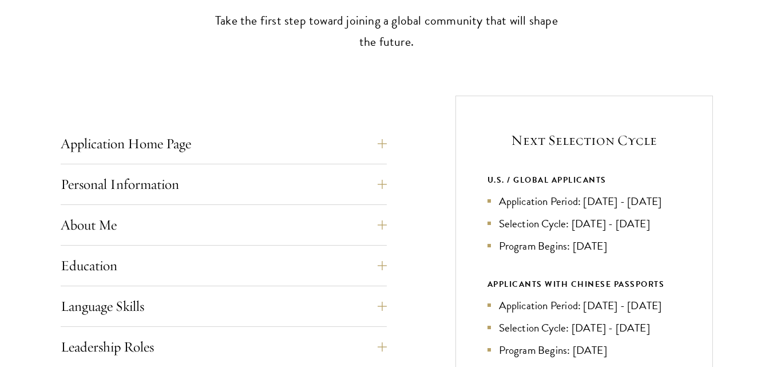
scroll to position [455, 0]
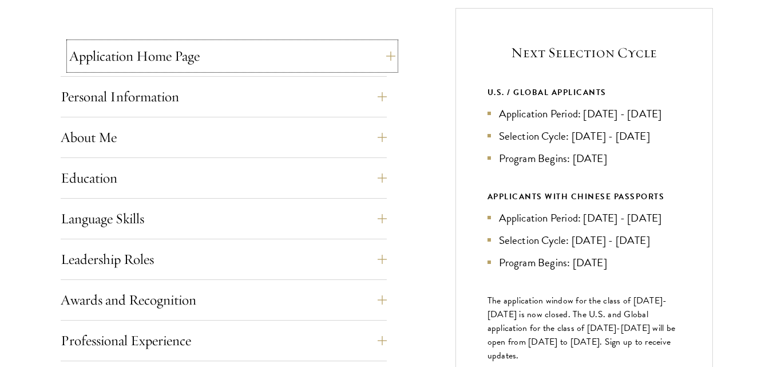
click at [246, 57] on button "Application Home Page" at bounding box center [232, 55] width 326 height 27
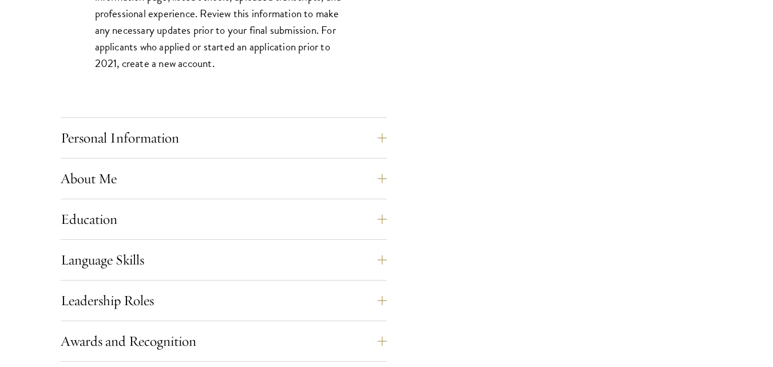
scroll to position [939, 0]
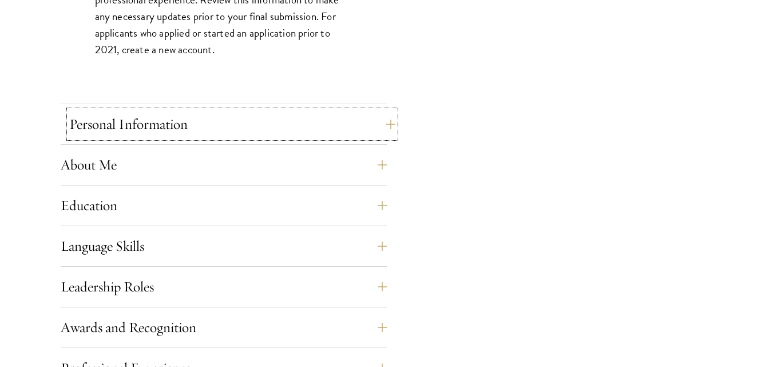
click at [277, 115] on button "Personal Information" at bounding box center [232, 123] width 326 height 27
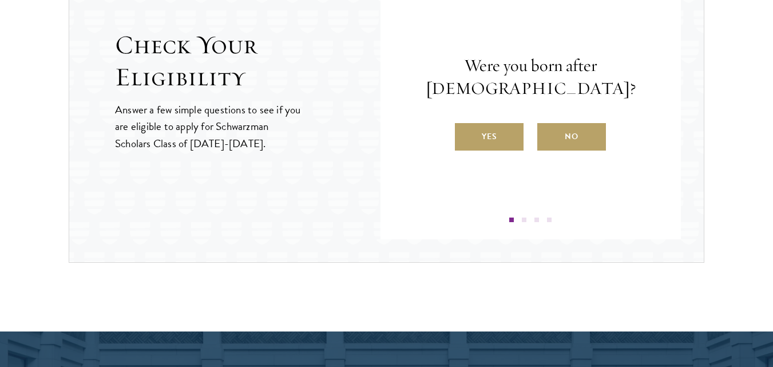
scroll to position [1567, 0]
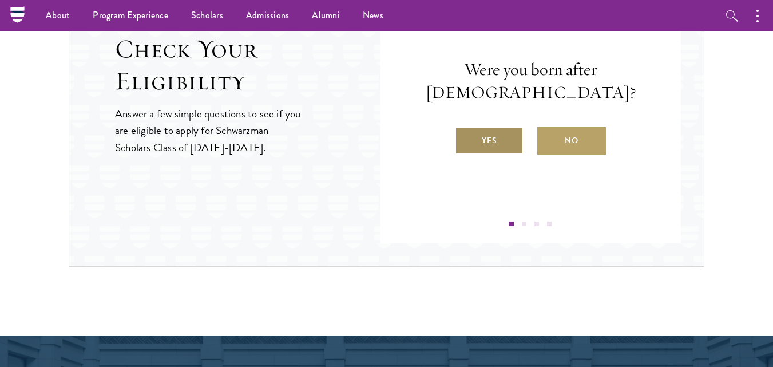
click at [488, 135] on label "Yes" at bounding box center [489, 140] width 69 height 27
click at [465, 135] on input "Yes" at bounding box center [460, 133] width 10 height 10
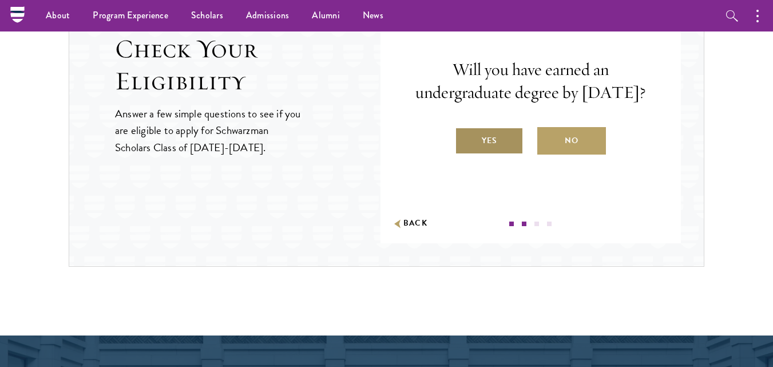
click at [507, 150] on label "Yes" at bounding box center [489, 140] width 69 height 27
click at [465, 139] on input "Yes" at bounding box center [460, 133] width 10 height 10
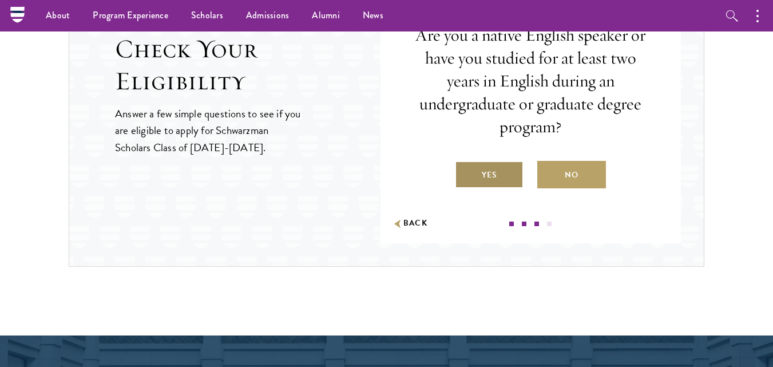
click at [506, 165] on label "Yes" at bounding box center [489, 174] width 69 height 27
click at [465, 165] on input "Yes" at bounding box center [460, 168] width 10 height 10
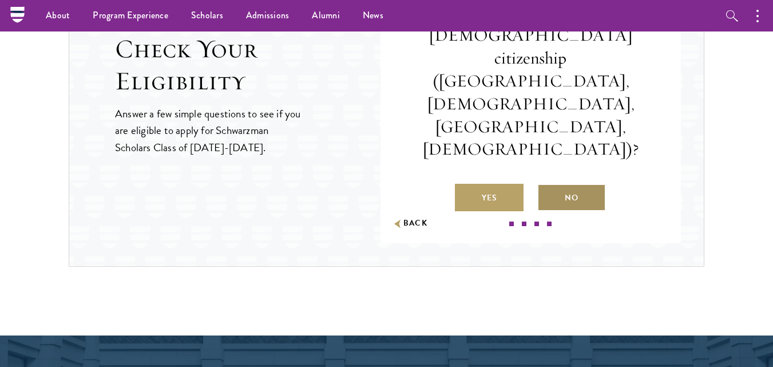
click at [563, 184] on label "No" at bounding box center [572, 197] width 69 height 27
click at [548, 185] on input "No" at bounding box center [543, 190] width 10 height 10
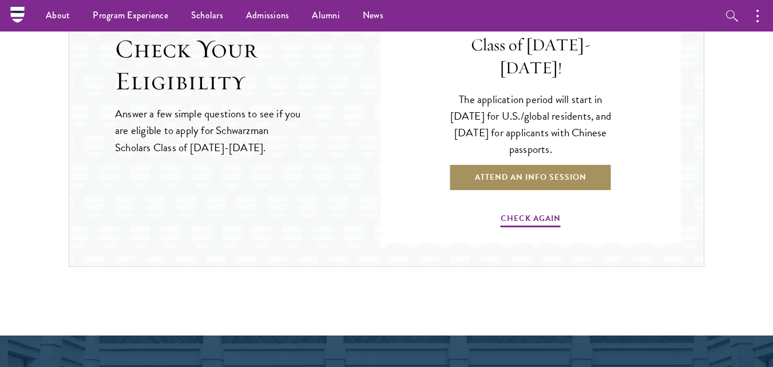
click at [534, 164] on link "Attend an Info Session" at bounding box center [530, 177] width 163 height 27
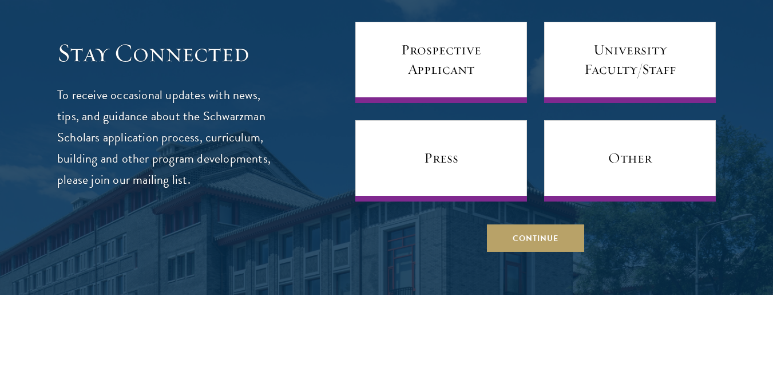
scroll to position [4576, 0]
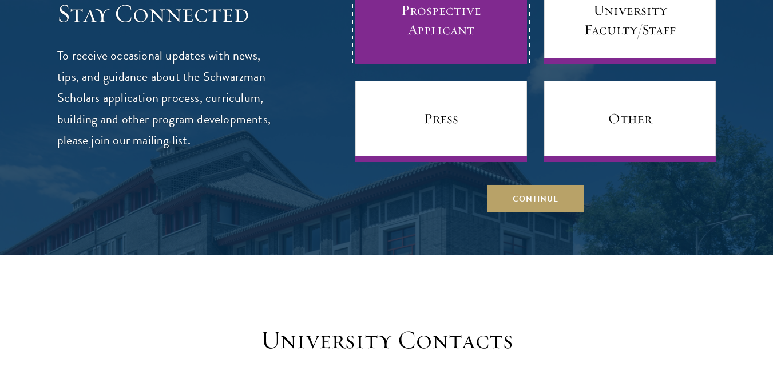
click at [465, 22] on link "Prospective Applicant" at bounding box center [442, 22] width 172 height 81
click at [480, 32] on link "Prospective Applicant" at bounding box center [442, 22] width 172 height 81
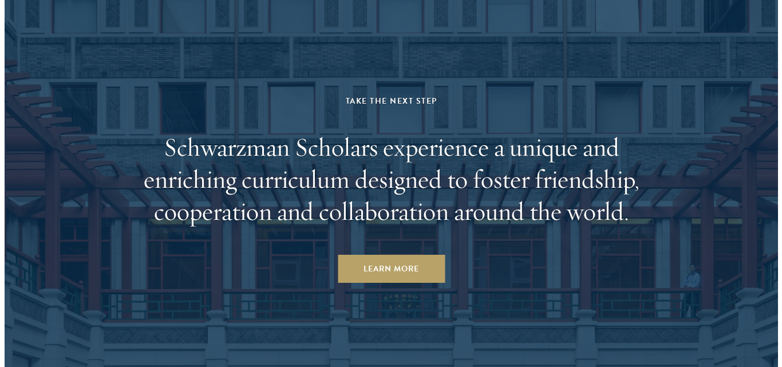
scroll to position [5651, 0]
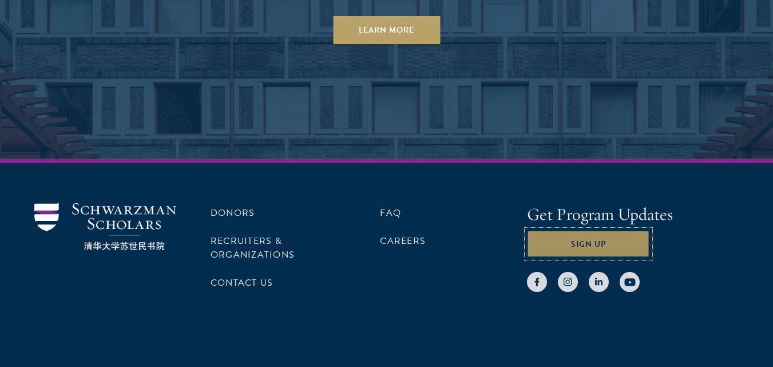
click at [599, 230] on button "Sign Up" at bounding box center [588, 243] width 123 height 27
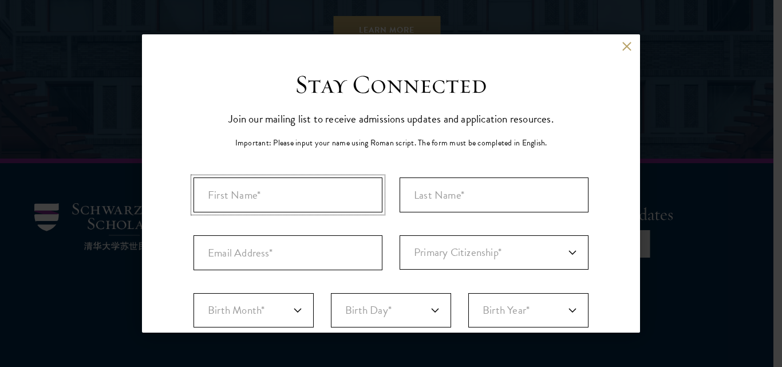
click at [309, 188] on input "First Name*" at bounding box center [288, 194] width 189 height 35
click at [622, 48] on button at bounding box center [627, 46] width 10 height 10
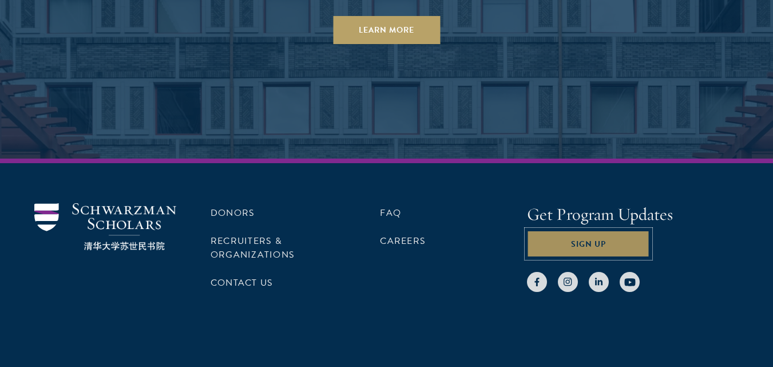
click at [598, 230] on button "Sign Up" at bounding box center [588, 243] width 123 height 27
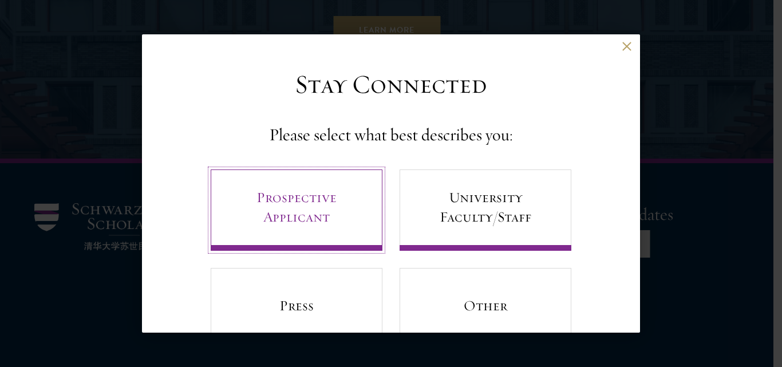
click at [294, 230] on link "Prospective Applicant" at bounding box center [297, 209] width 172 height 81
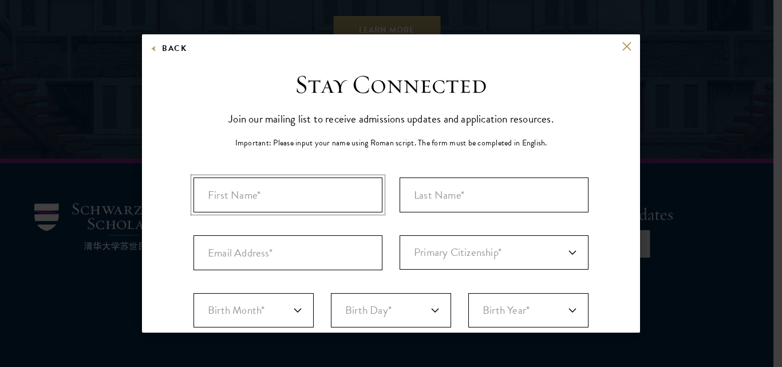
click at [277, 199] on input "First Name*" at bounding box center [288, 194] width 189 height 35
click at [622, 47] on button at bounding box center [627, 46] width 10 height 10
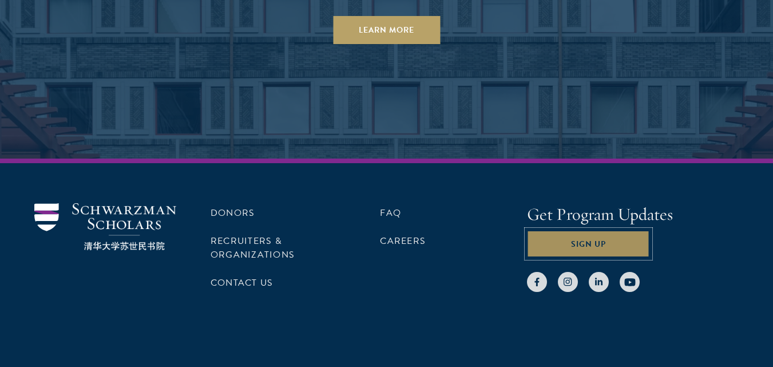
click at [609, 230] on button "Sign Up" at bounding box center [588, 243] width 123 height 27
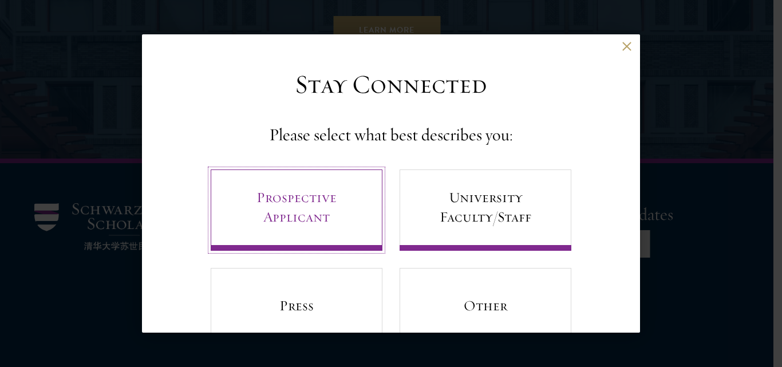
click at [299, 212] on link "Prospective Applicant" at bounding box center [297, 209] width 172 height 81
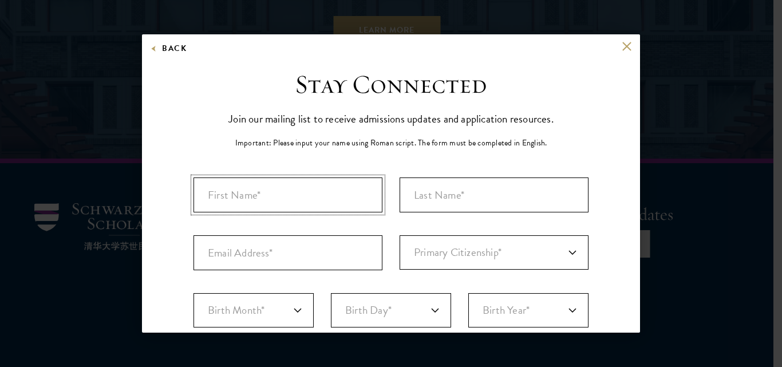
click at [312, 196] on input "First Name*" at bounding box center [288, 194] width 189 height 35
type input "[DEMOGRAPHIC_DATA]"
click at [511, 207] on input "Last Name (Family Name)*" at bounding box center [494, 194] width 189 height 35
type input "Mursleen"
click at [229, 255] on input "Email Address*" at bounding box center [288, 252] width 189 height 35
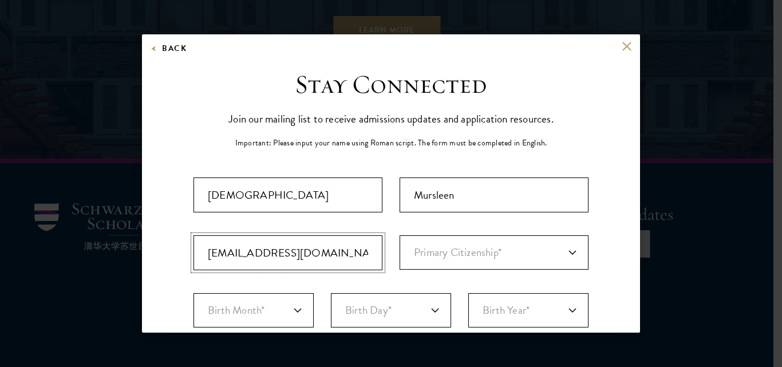
type input "[EMAIL_ADDRESS][DOMAIN_NAME]"
click at [463, 252] on select "Primary Citizenship* [GEOGRAPHIC_DATA] [DEMOGRAPHIC_DATA] [DEMOGRAPHIC_DATA] [D…" at bounding box center [494, 252] width 189 height 34
select select "PK"
click at [400, 235] on select "Primary Citizenship* [GEOGRAPHIC_DATA] [DEMOGRAPHIC_DATA] [DEMOGRAPHIC_DATA] [D…" at bounding box center [494, 252] width 189 height 34
click at [255, 318] on select "Birth Month* January February March April May June July August September Octobe…" at bounding box center [254, 310] width 120 height 34
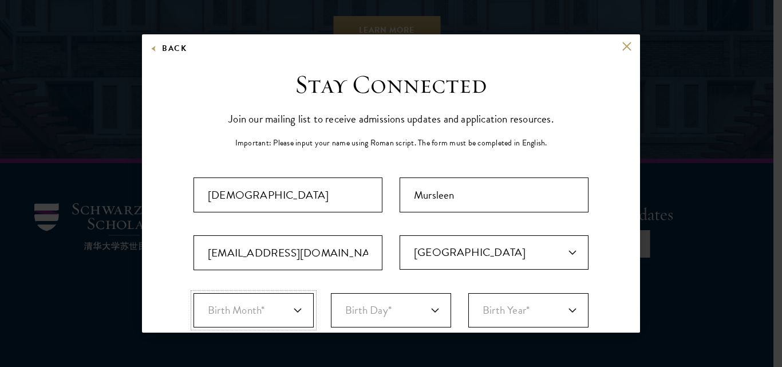
select select "03"
click at [194, 293] on select "Birth Month* January February March April May June July August September Octobe…" at bounding box center [254, 310] width 120 height 34
click at [420, 312] on select "Birth Day* 1 2 3 4 5 6 7 8 9 10 11 12 13 14 15 16 17 18 19 20 21 22 23 24 25 26…" at bounding box center [391, 310] width 120 height 34
select select "25"
click at [331, 293] on select "Birth Day* 1 2 3 4 5 6 7 8 9 10 11 12 13 14 15 16 17 18 19 20 21 22 23 24 25 26…" at bounding box center [391, 310] width 120 height 34
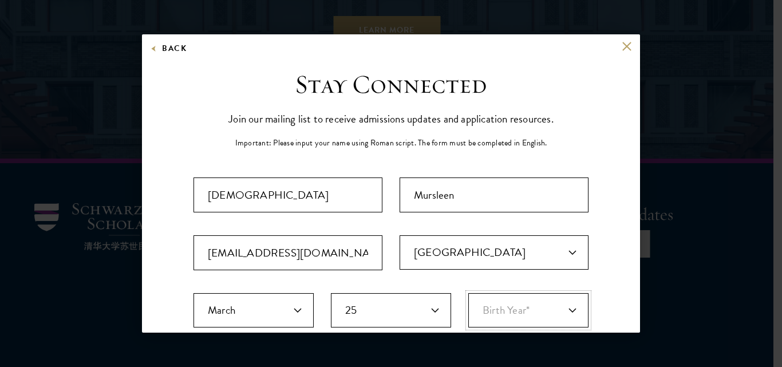
click at [501, 311] on select "Birth Year* [DEMOGRAPHIC_DATA] [DEMOGRAPHIC_DATA] [DEMOGRAPHIC_DATA] [DEMOGRAPH…" at bounding box center [528, 310] width 120 height 34
select select "2004"
click at [468, 293] on select "Birth Year* [DEMOGRAPHIC_DATA] [DEMOGRAPHIC_DATA] [DEMOGRAPHIC_DATA] [DEMOGRAPH…" at bounding box center [528, 310] width 120 height 34
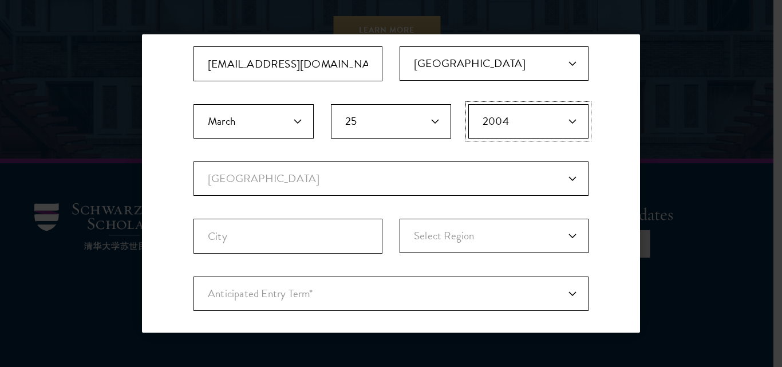
scroll to position [194, 0]
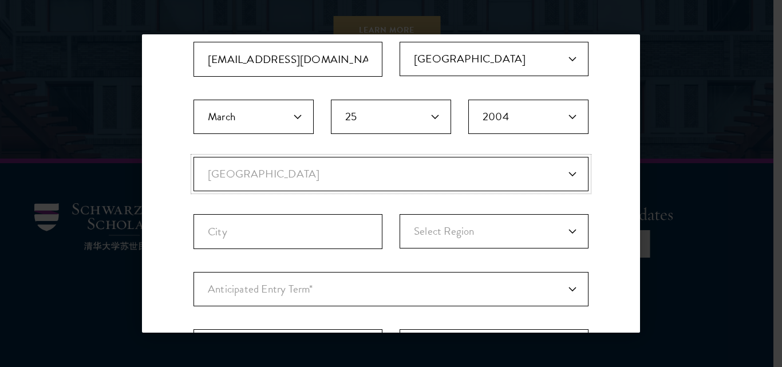
click at [337, 164] on select "Current Country [GEOGRAPHIC_DATA] [GEOGRAPHIC_DATA] [GEOGRAPHIC_DATA] [GEOGRAPH…" at bounding box center [391, 174] width 395 height 34
select select "PK"
click at [194, 157] on select "Current Country [GEOGRAPHIC_DATA] [GEOGRAPHIC_DATA] [GEOGRAPHIC_DATA] [GEOGRAPH…" at bounding box center [391, 174] width 395 height 34
select select
click at [269, 218] on input "City" at bounding box center [288, 231] width 189 height 35
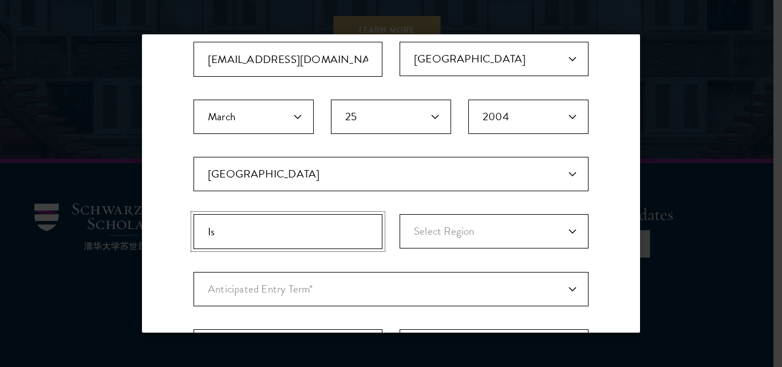
type input "I"
click at [488, 231] on select "Select Region Azad [GEOGRAPHIC_DATA] [GEOGRAPHIC_DATA] Federally Administered T…" at bounding box center [494, 231] width 189 height 34
click at [297, 229] on input "Multan" at bounding box center [288, 231] width 189 height 35
type input "M"
type input "Rawalpindi"
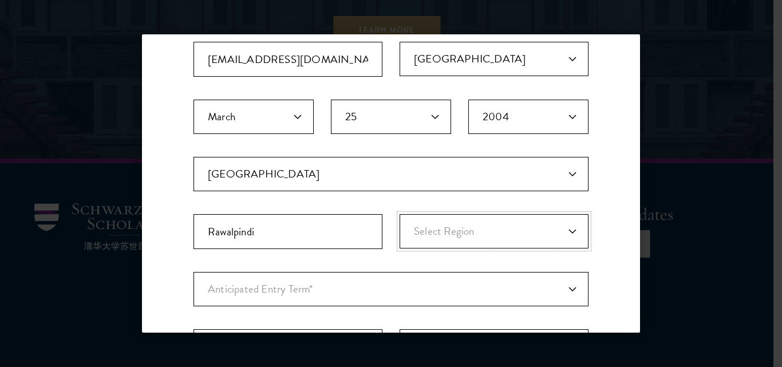
click at [447, 230] on select "Select Region Azad [GEOGRAPHIC_DATA] [GEOGRAPHIC_DATA] Federally Administered T…" at bounding box center [494, 231] width 189 height 34
select select "[GEOGRAPHIC_DATA]"
click at [400, 214] on select "Select Region Azad [GEOGRAPHIC_DATA] [GEOGRAPHIC_DATA] Federally Administered T…" at bounding box center [494, 231] width 189 height 34
click at [325, 295] on select "Anticipated Entry Term* [DATE] (Application opens [DATE]) Just Exploring" at bounding box center [391, 289] width 395 height 34
select select "e64b8ab3-eabb-4867-96d5-7e6b4840665f"
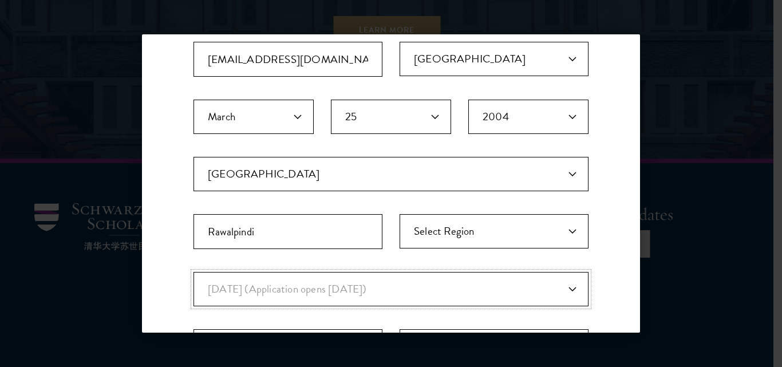
click at [194, 272] on select "Anticipated Entry Term* [DATE] (Application opens [DATE]) Just Exploring" at bounding box center [391, 289] width 395 height 34
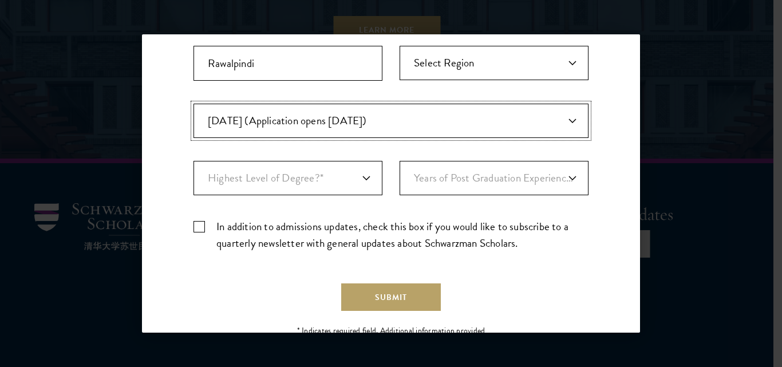
scroll to position [397, 0]
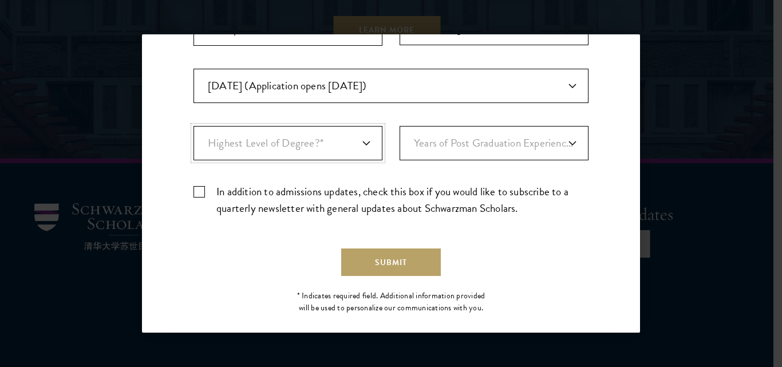
click at [308, 133] on select "Highest Level of Degree?* PHD Bachelor's Master's Current Undergraduate Student" at bounding box center [288, 143] width 189 height 34
select select "bf44f490-31e9-4d16-b1d2-df861e7933aa"
click at [194, 126] on select "Highest Level of Degree?* PHD Bachelor's Master's Current Undergraduate Student" at bounding box center [288, 143] width 189 height 34
click at [196, 192] on label "In addition to admissions updates, check this box if you would like to subscrib…" at bounding box center [391, 199] width 395 height 33
click at [196, 191] on input "In addition to admissions updates, check this box if you would like to subscrib…" at bounding box center [391, 186] width 395 height 7
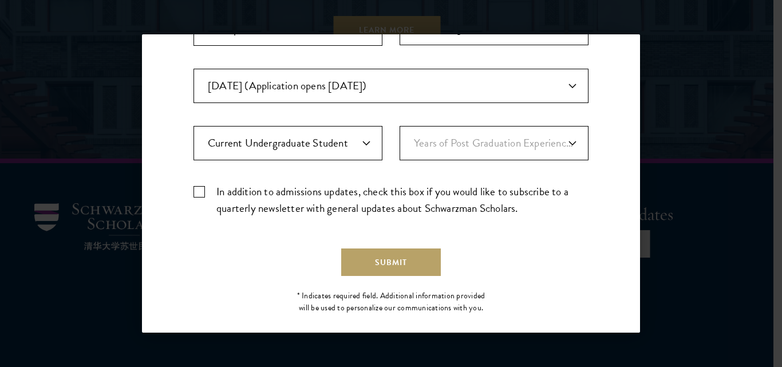
checkbox input "true"
click at [372, 258] on button "Submit" at bounding box center [391, 261] width 100 height 27
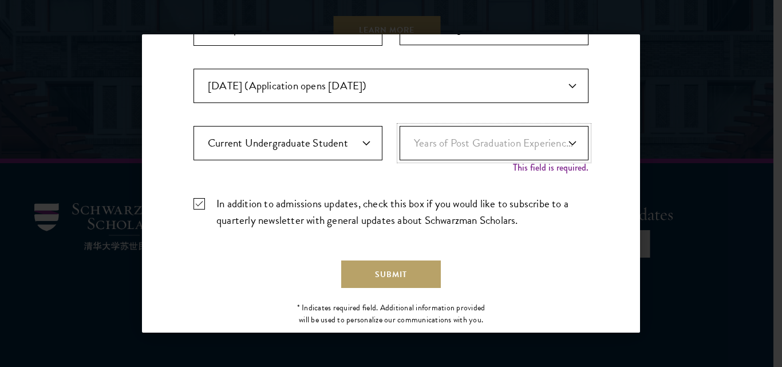
click at [495, 135] on select "Years of Post Graduation Experience?* 1 2 3 4 5 6 7 8 9 10" at bounding box center [494, 143] width 189 height 34
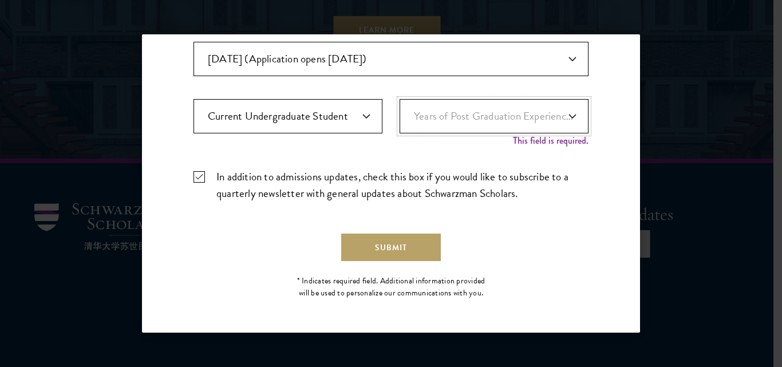
click at [535, 117] on select "Years of Post Graduation Experience?* 1 2 3 4 5 6 7 8 9 10" at bounding box center [494, 116] width 189 height 34
select select "1"
click at [400, 111] on select "Years of Post Graduation Experience?* 1 2 3 4 5 6 7 8 9 10" at bounding box center [494, 116] width 189 height 34
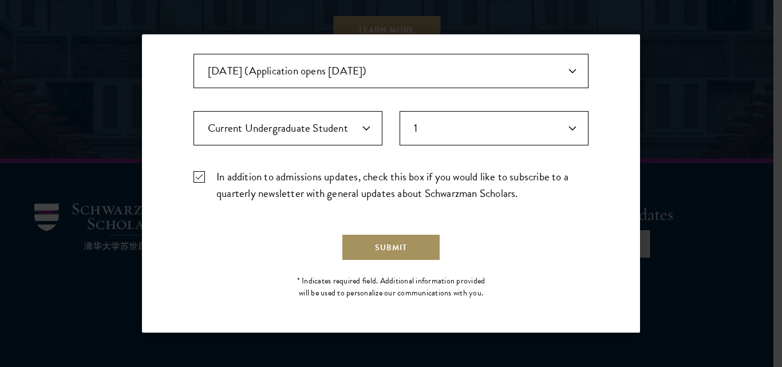
click at [365, 247] on button "Submit" at bounding box center [391, 247] width 100 height 27
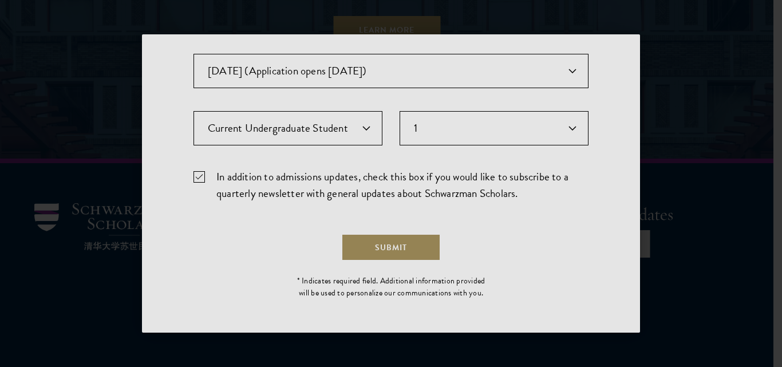
scroll to position [0, 0]
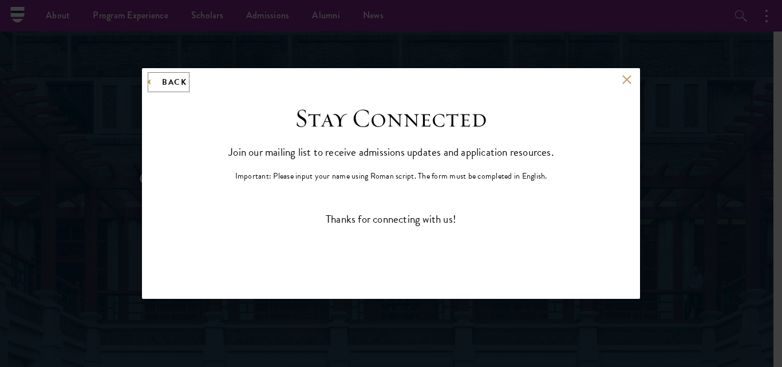
click at [175, 87] on button "Back" at bounding box center [169, 82] width 36 height 14
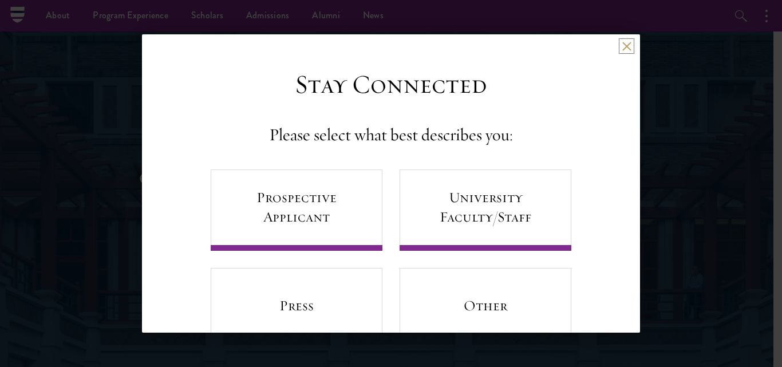
click at [622, 49] on button at bounding box center [627, 46] width 10 height 10
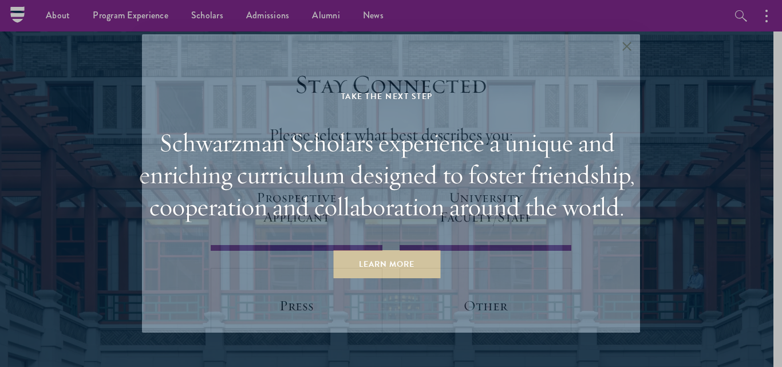
scroll to position [5651, 0]
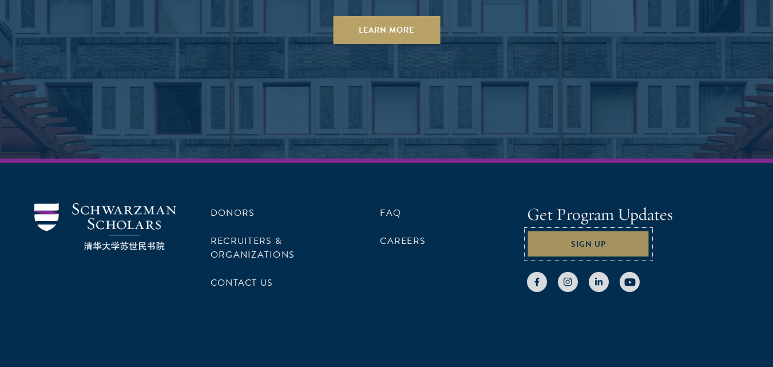
click at [551, 230] on button "Sign Up" at bounding box center [588, 243] width 123 height 27
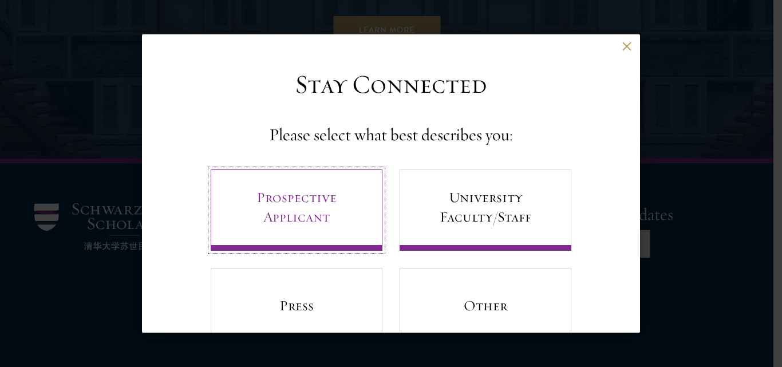
click at [229, 221] on link "Prospective Applicant" at bounding box center [297, 209] width 172 height 81
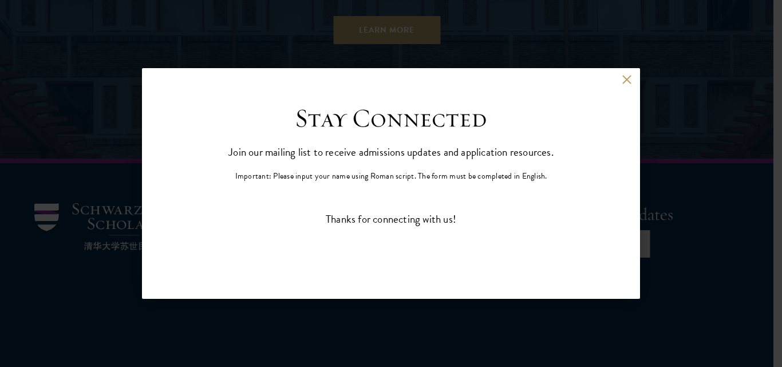
click at [621, 78] on div "Back" at bounding box center [391, 88] width 498 height 27
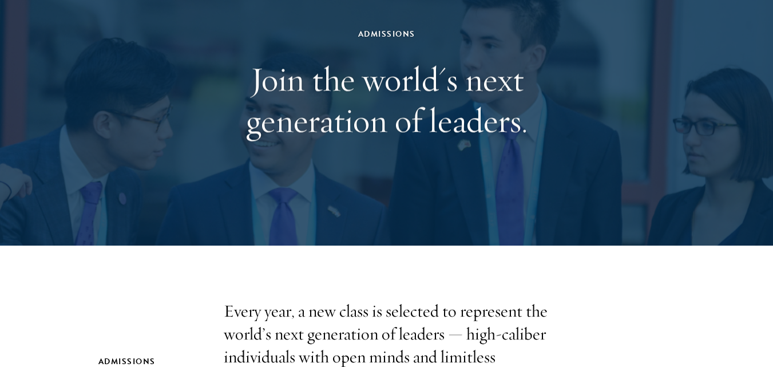
scroll to position [120, 0]
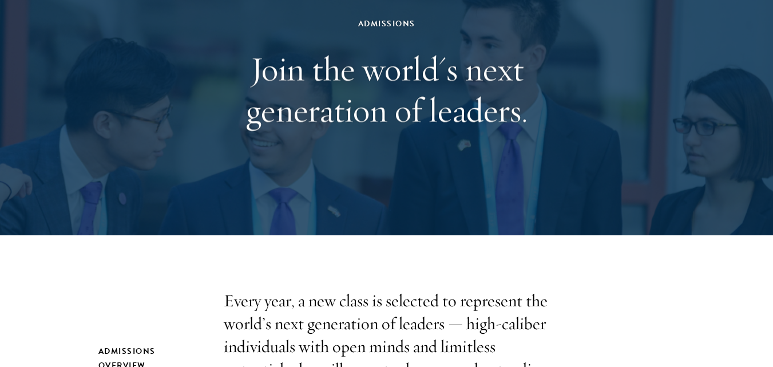
click at [401, 27] on div "Admissions" at bounding box center [386, 24] width 395 height 14
click at [411, 91] on h1 "Join the world's next generation of leaders." at bounding box center [386, 89] width 395 height 82
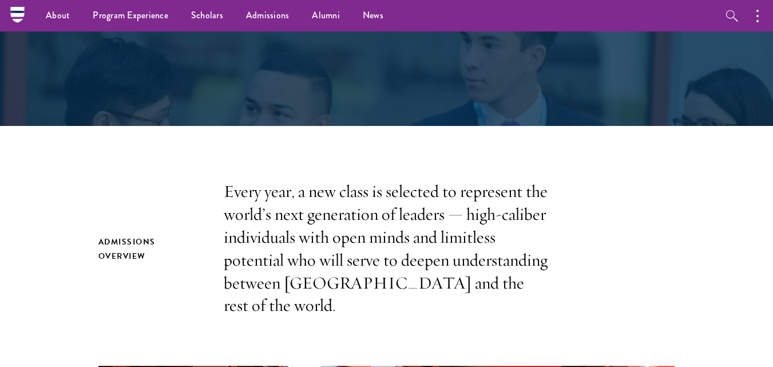
scroll to position [0, 0]
